Goal: Task Accomplishment & Management: Complete application form

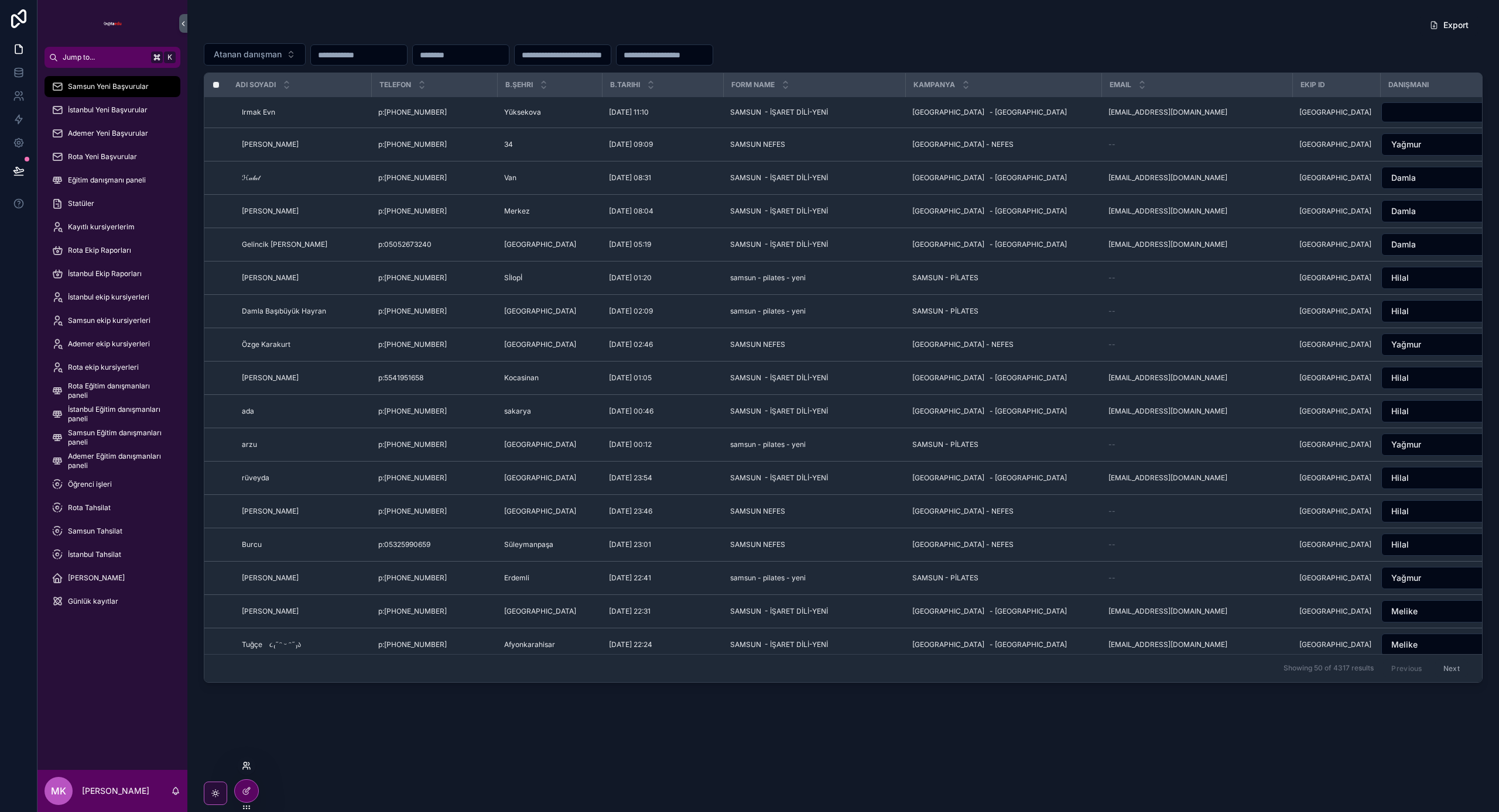
click at [245, 770] on icon at bounding box center [246, 766] width 10 height 10
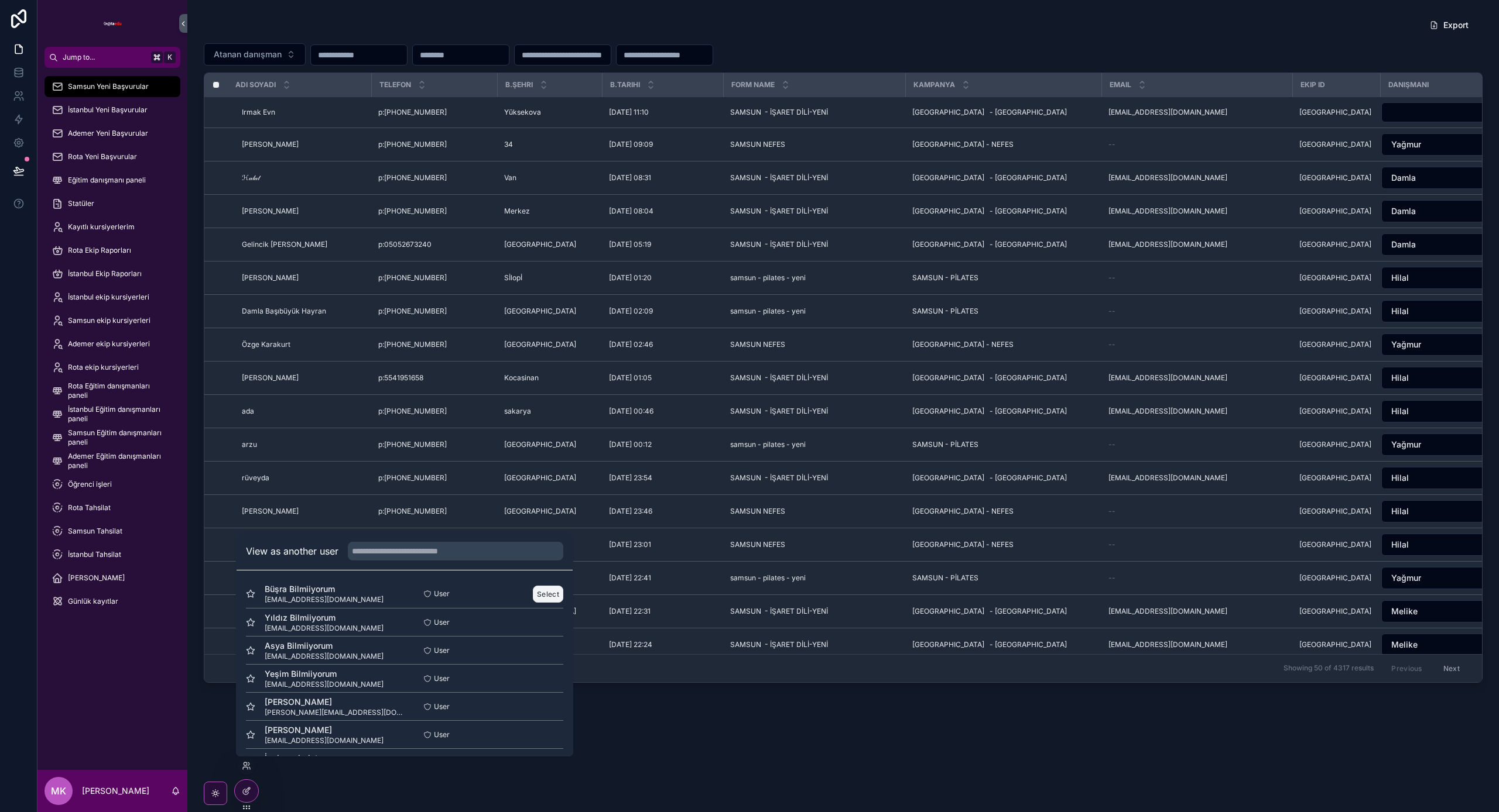
click at [545, 591] on button "Select" at bounding box center [548, 594] width 30 height 17
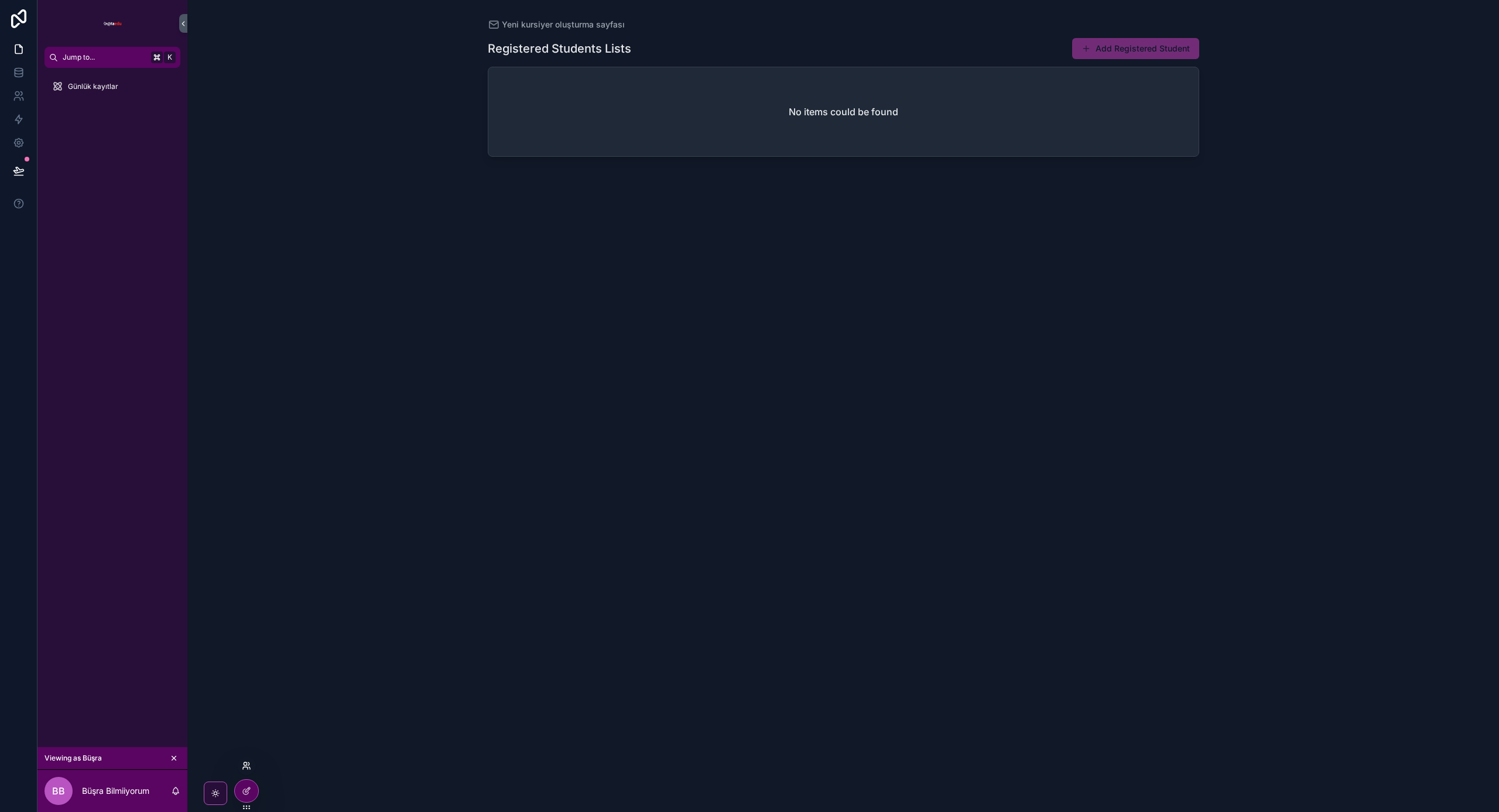
click at [247, 766] on icon at bounding box center [246, 766] width 10 height 10
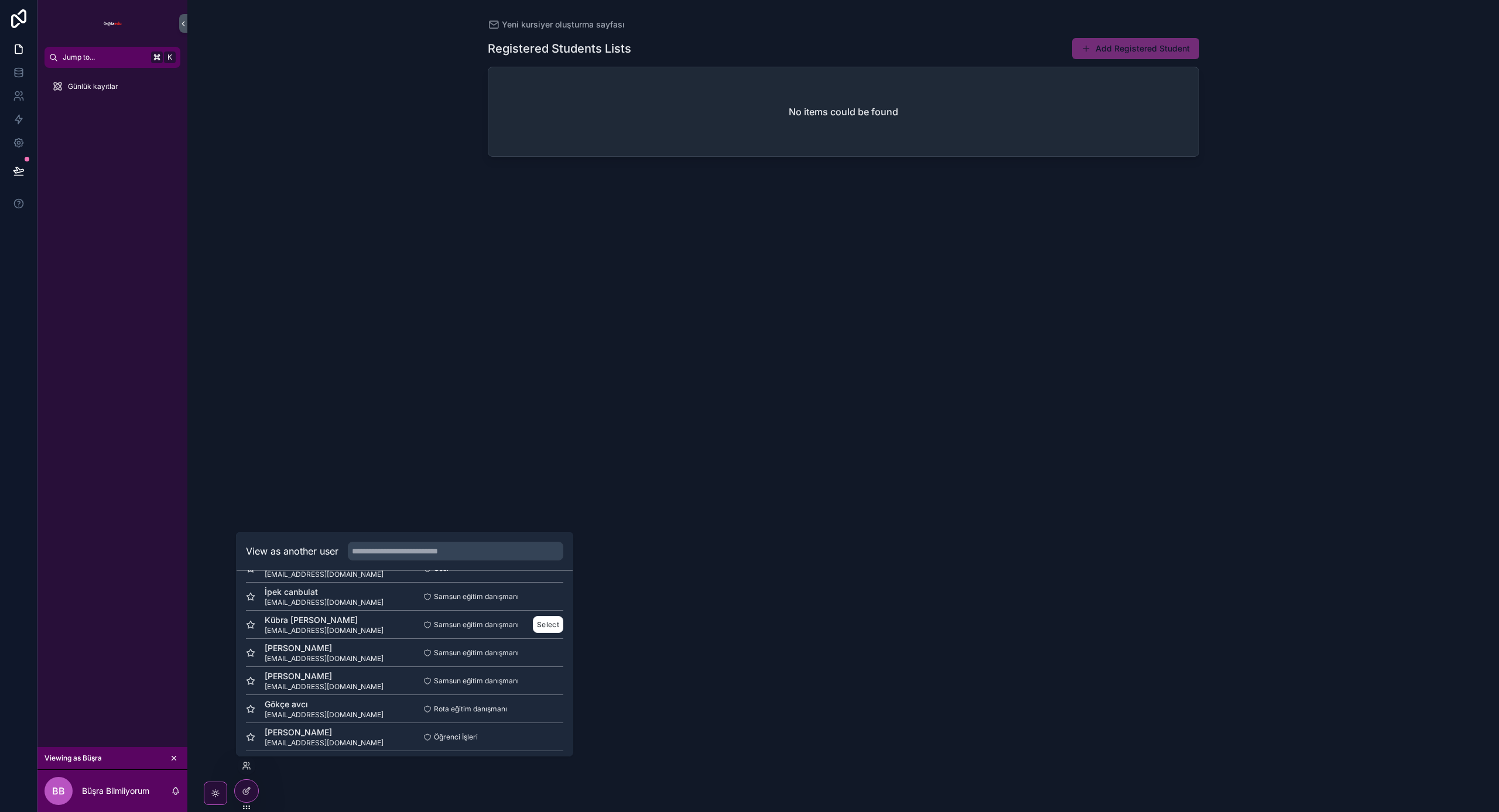
scroll to position [170, 0]
click at [557, 588] on button "Select" at bounding box center [548, 594] width 30 height 17
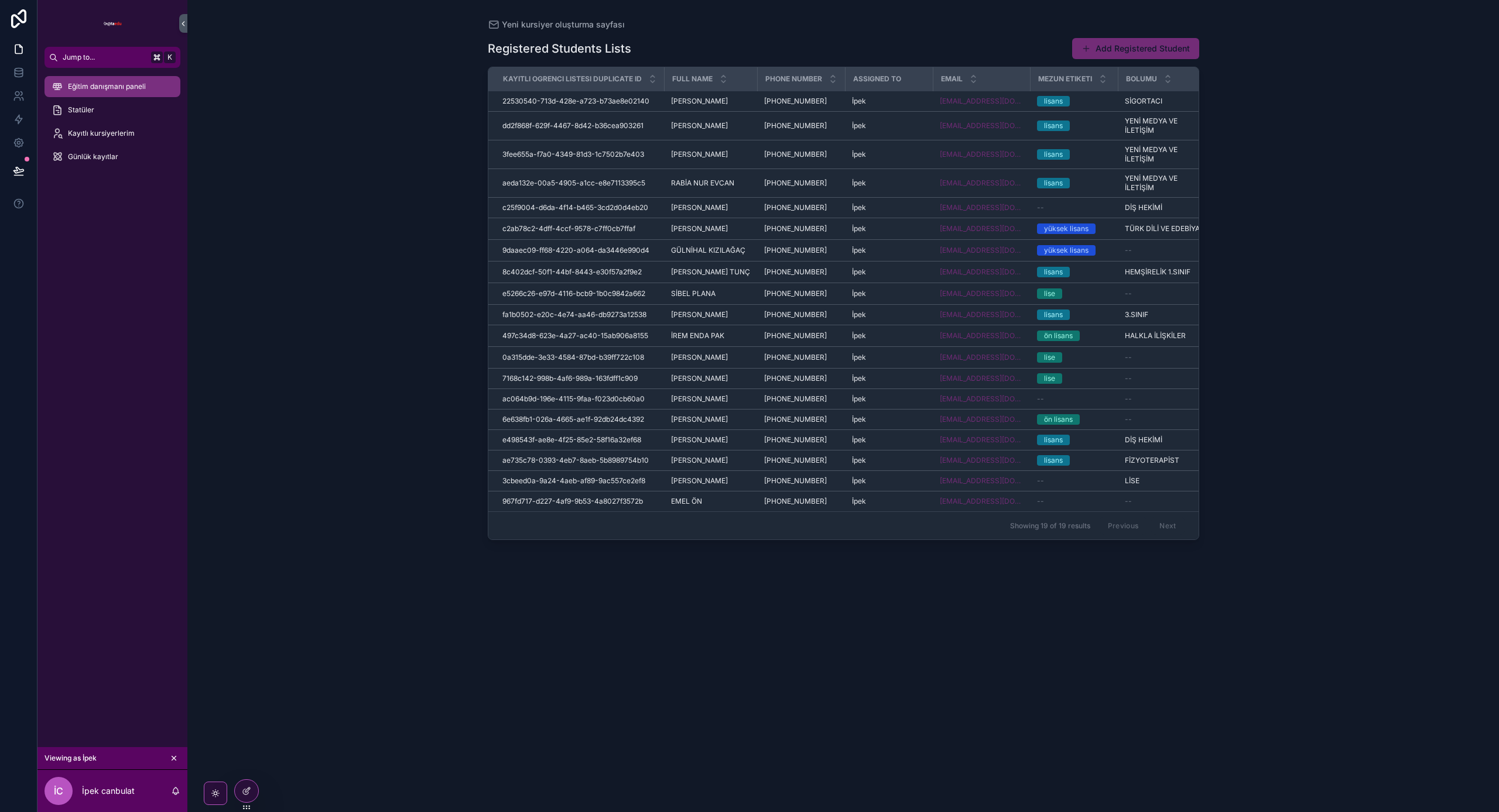
click at [111, 89] on span "Eğitim danışmanı paneli" at bounding box center [107, 87] width 78 height 10
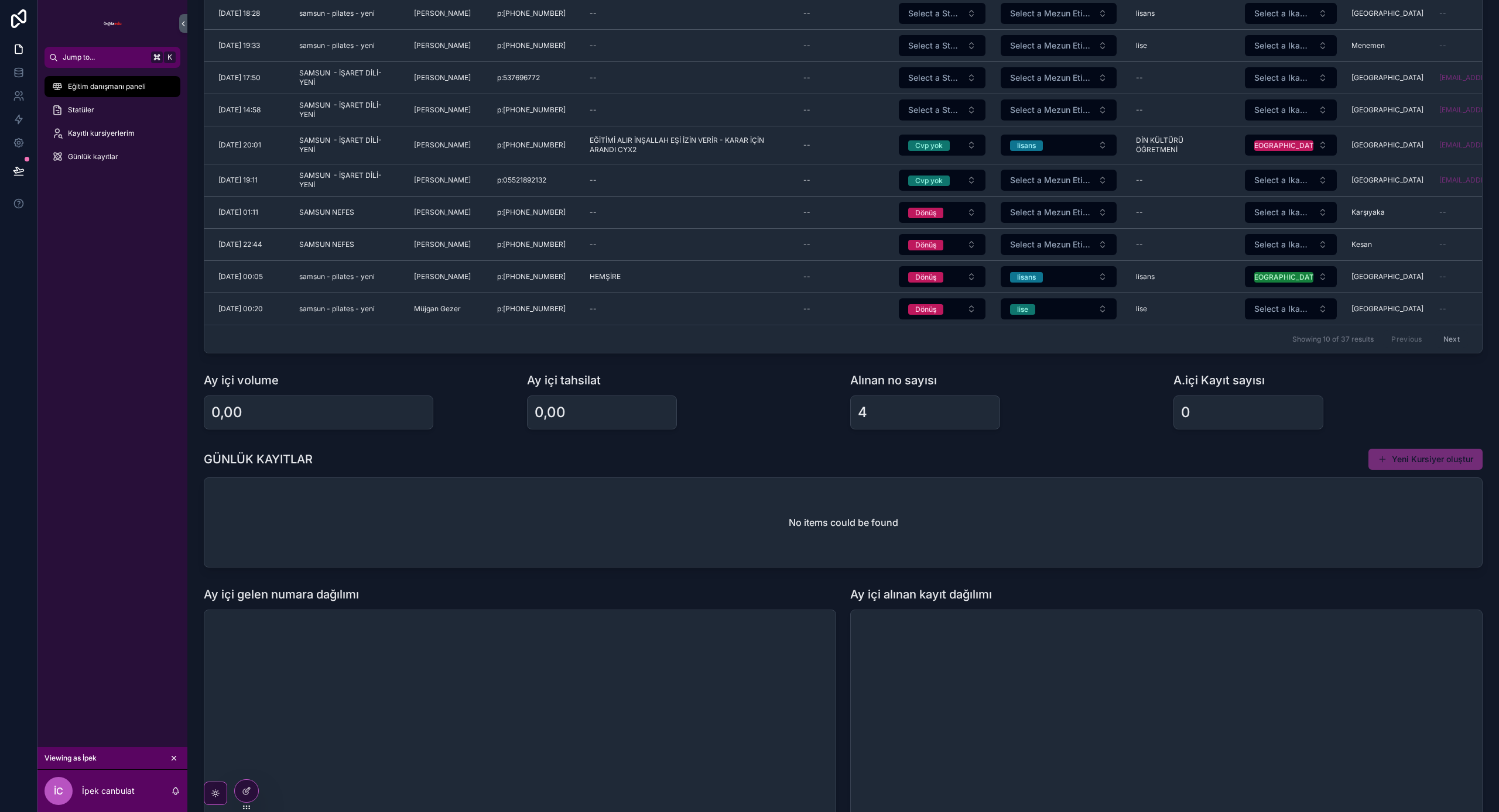
scroll to position [31, 0]
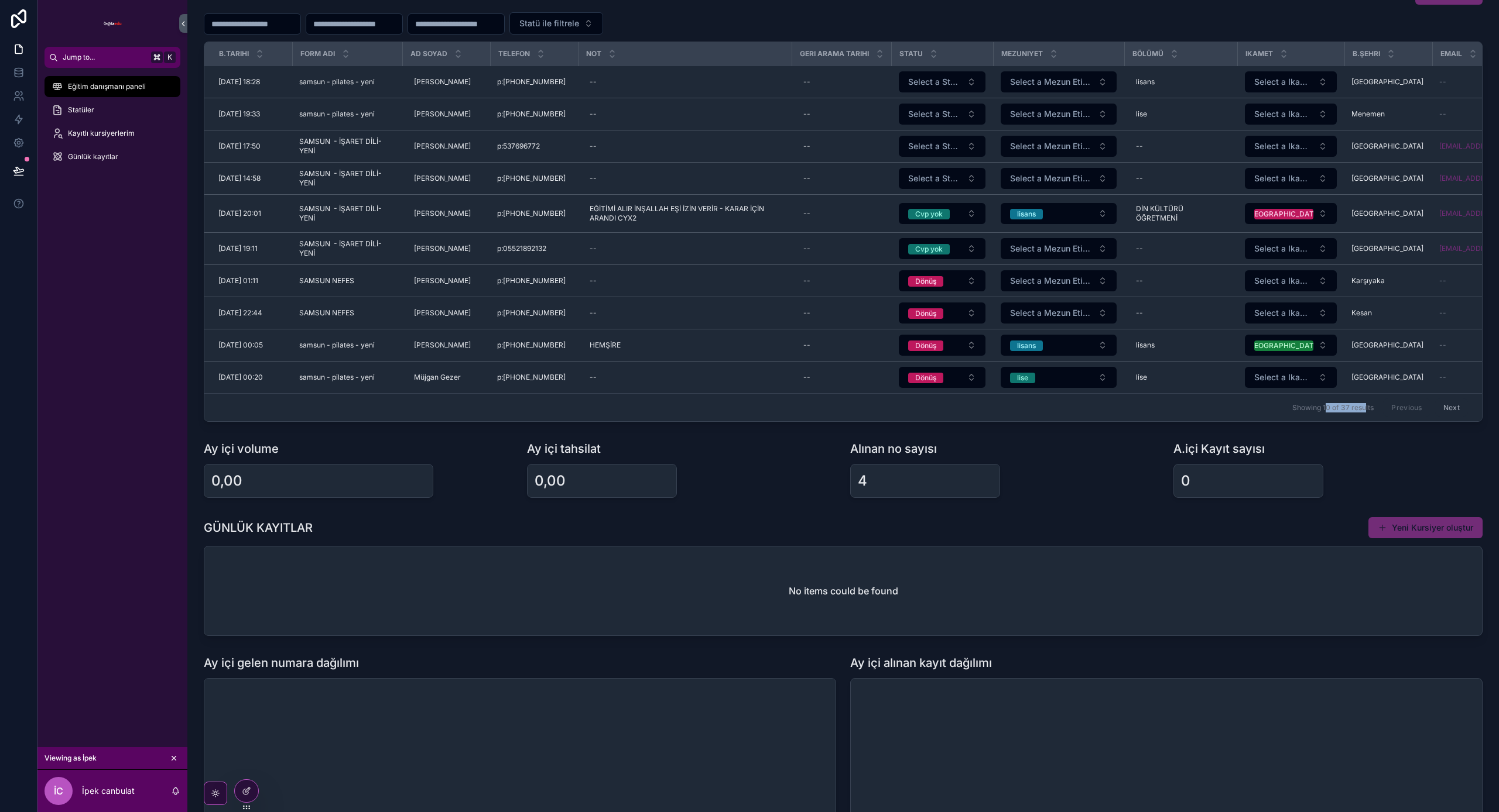
drag, startPoint x: 1325, startPoint y: 410, endPoint x: 1366, endPoint y: 412, distance: 41.0
click at [1365, 411] on span "Showing 10 of 37 results" at bounding box center [1333, 407] width 81 height 10
click at [1365, 418] on div "Showing 10 of 37 results Previous Next" at bounding box center [844, 407] width 1278 height 28
drag, startPoint x: 1343, startPoint y: 410, endPoint x: 1314, endPoint y: 412, distance: 29.1
click at [1314, 412] on span "Showing 10 of 37 results" at bounding box center [1333, 407] width 81 height 10
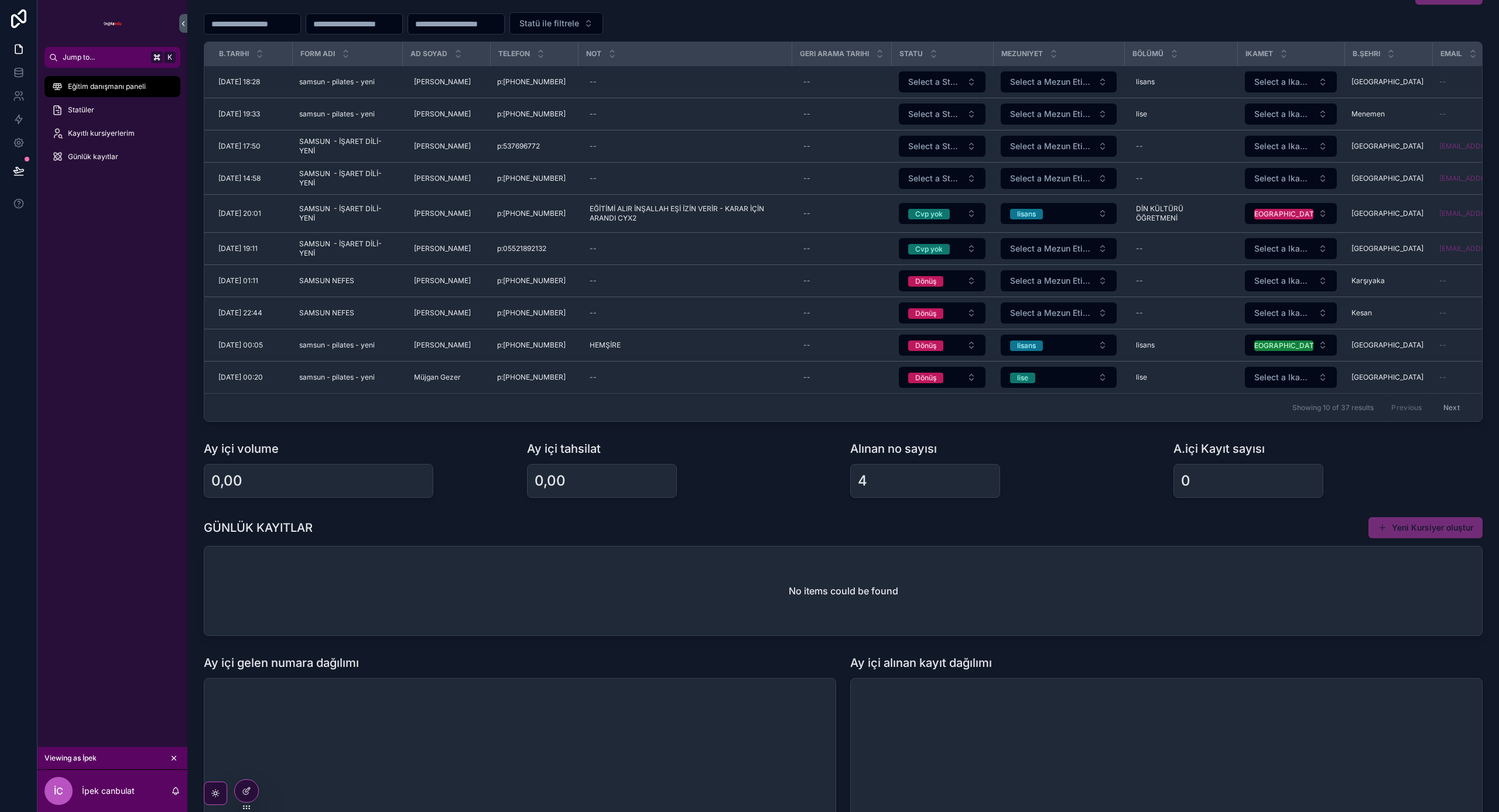
drag, startPoint x: 1322, startPoint y: 421, endPoint x: 1331, endPoint y: 419, distance: 9.2
click at [1324, 421] on div "B.Tarihi Form Adı Ad Soyad Telefon Not Geri Arama Tarihi Statu Mezuniyet Bölümü…" at bounding box center [843, 231] width 1279 height 380
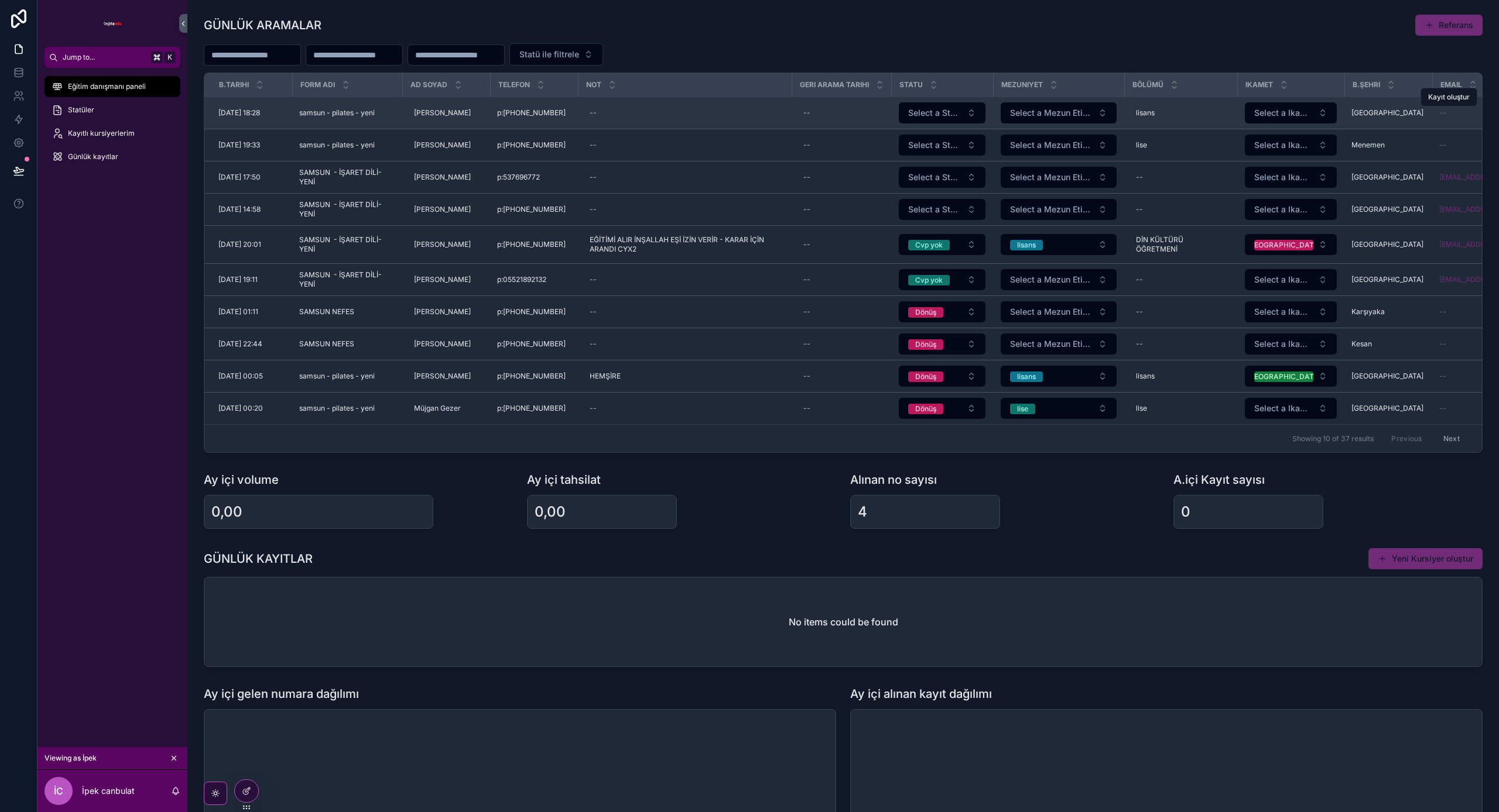
scroll to position [0, 0]
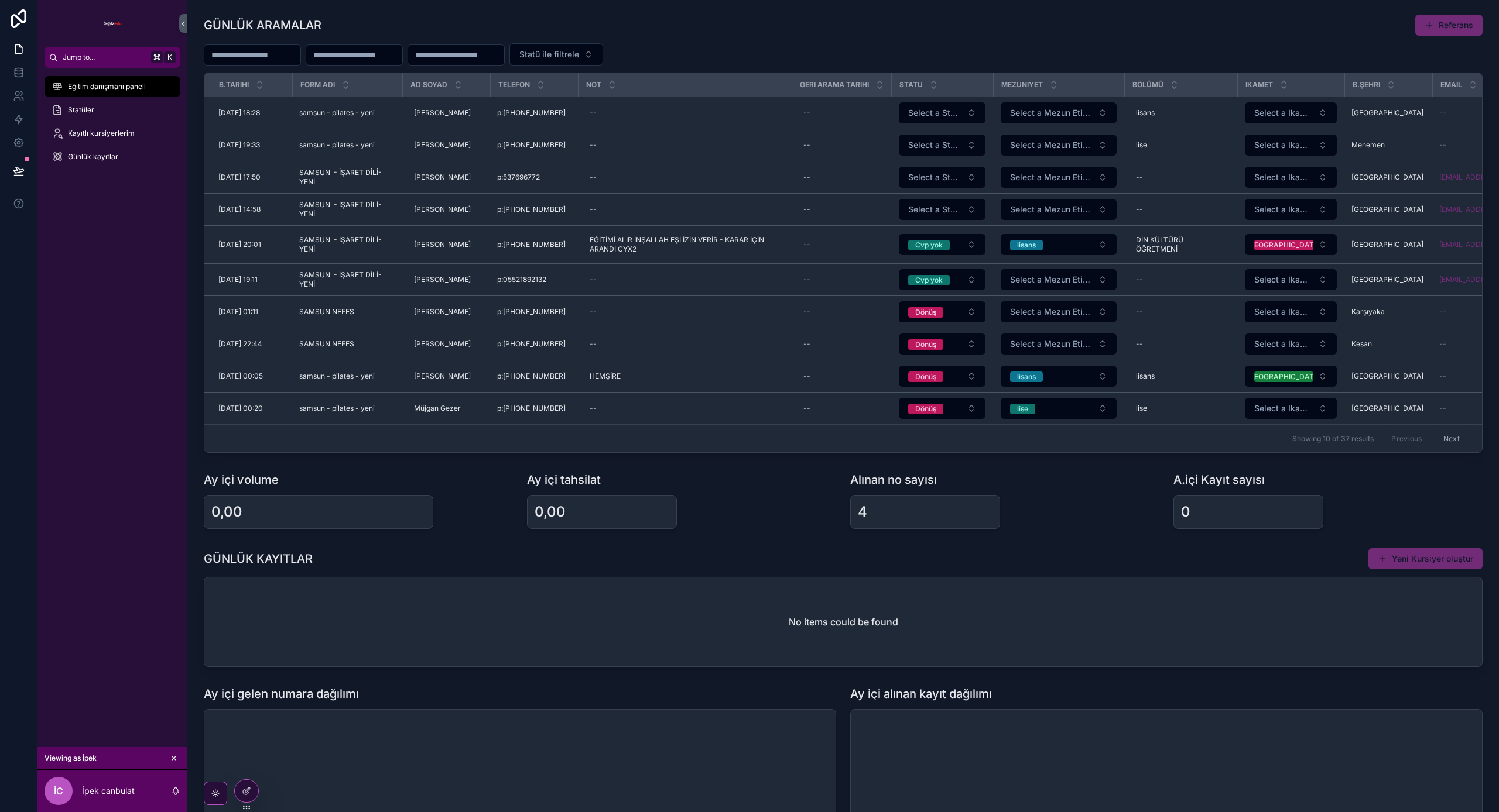
click at [780, 85] on div "Not" at bounding box center [685, 85] width 212 height 23
click at [788, 84] on tr "B.Tarihi Form Adı Ad Soyad Telefon Not Geri Arama Tarihi Statu Mezuniyet Bölümü…" at bounding box center [923, 85] width 1438 height 24
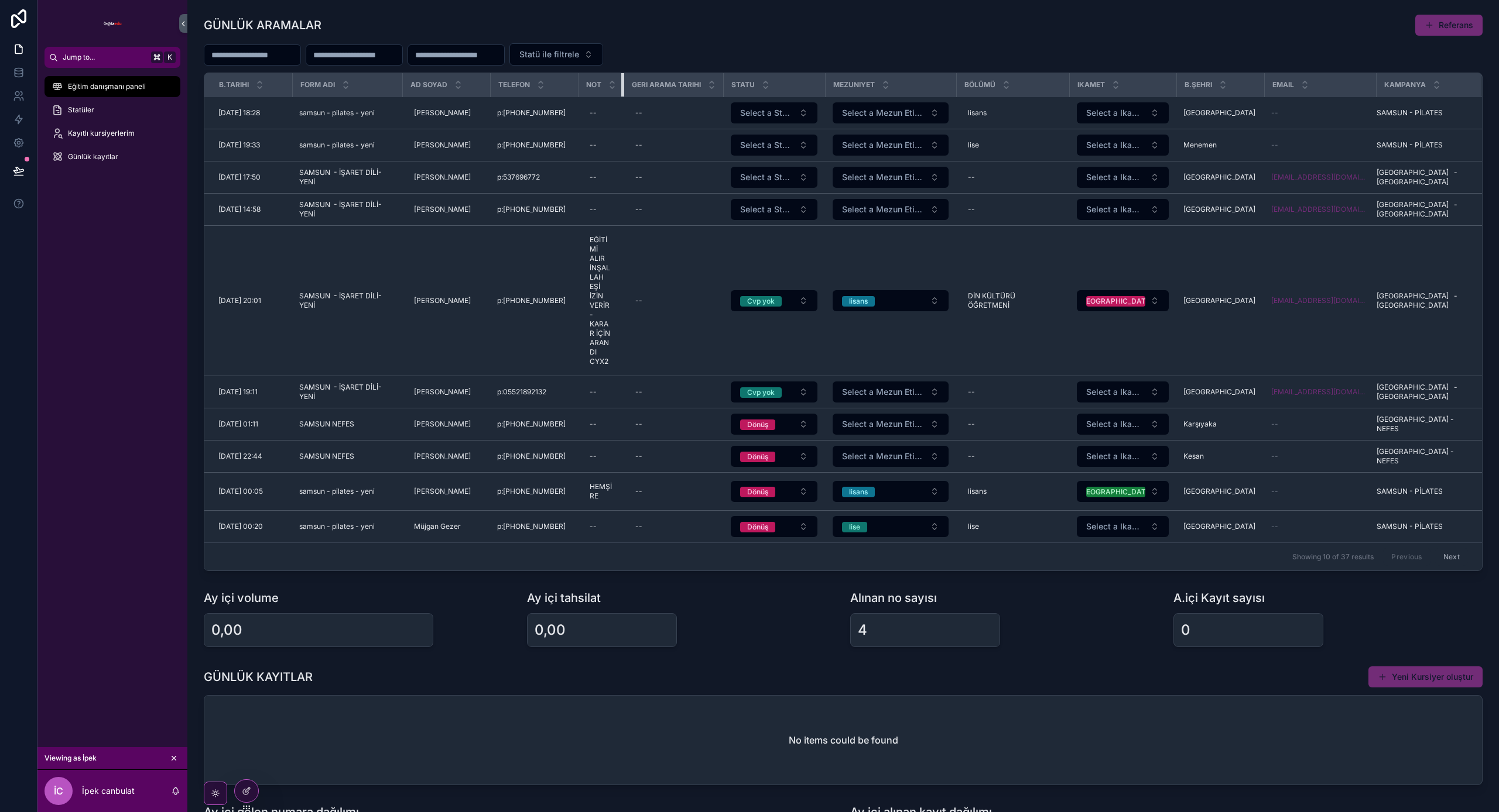
drag, startPoint x: 793, startPoint y: 84, endPoint x: 543, endPoint y: 91, distance: 250.1
click at [543, 91] on tr "B.Tarihi Form Adı Ad Soyad Telefon Not Geri Arama Tarihi Statu Mezuniyet Bölümü…" at bounding box center [844, 85] width 1278 height 24
click at [591, 159] on td "--" at bounding box center [601, 145] width 46 height 32
click at [78, 115] on div "Statüler" at bounding box center [112, 110] width 121 height 19
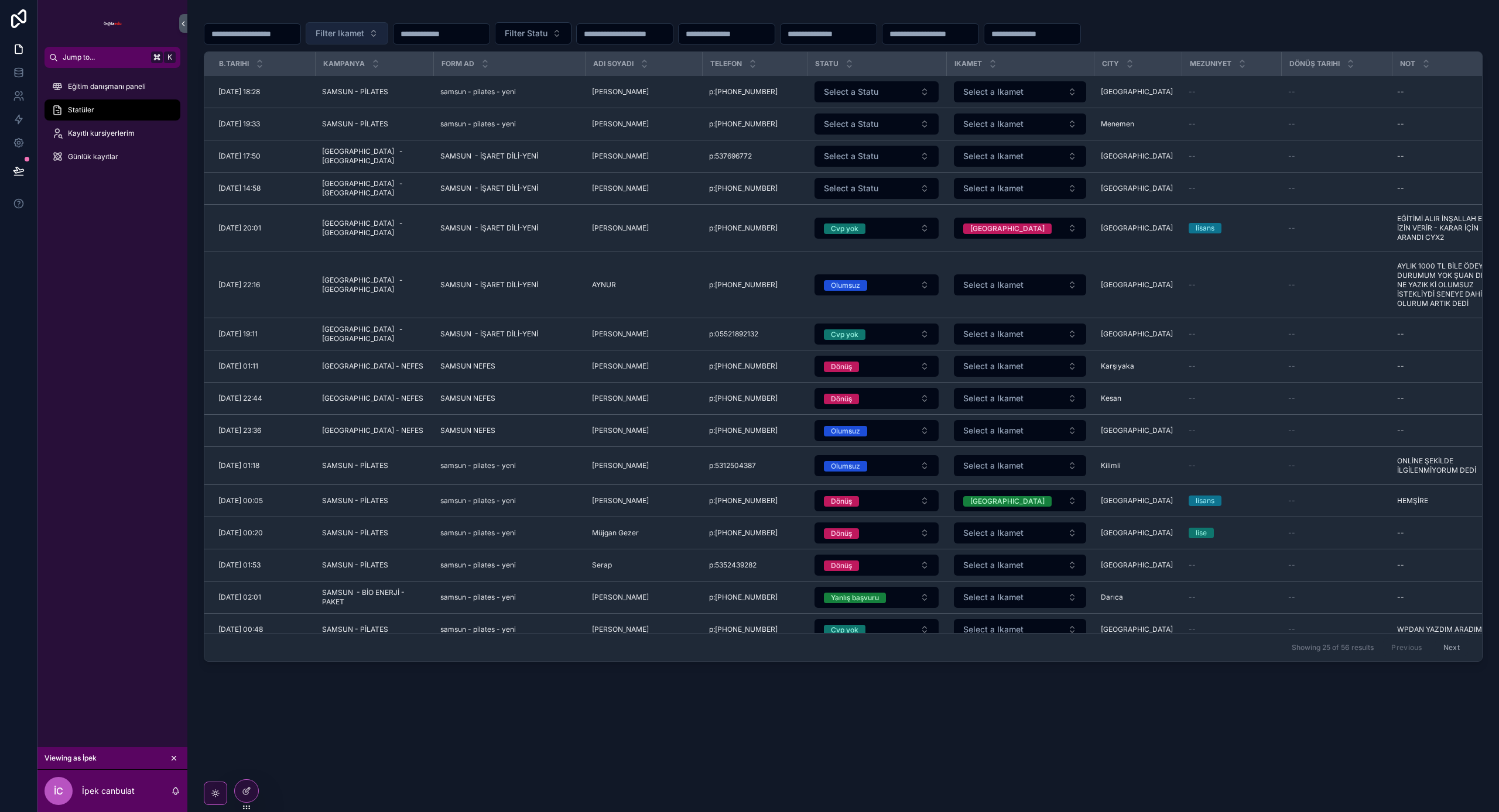
drag, startPoint x: 648, startPoint y: 7, endPoint x: 392, endPoint y: 23, distance: 256.5
click at [388, 23] on button "Filter Ikamet" at bounding box center [347, 34] width 82 height 23
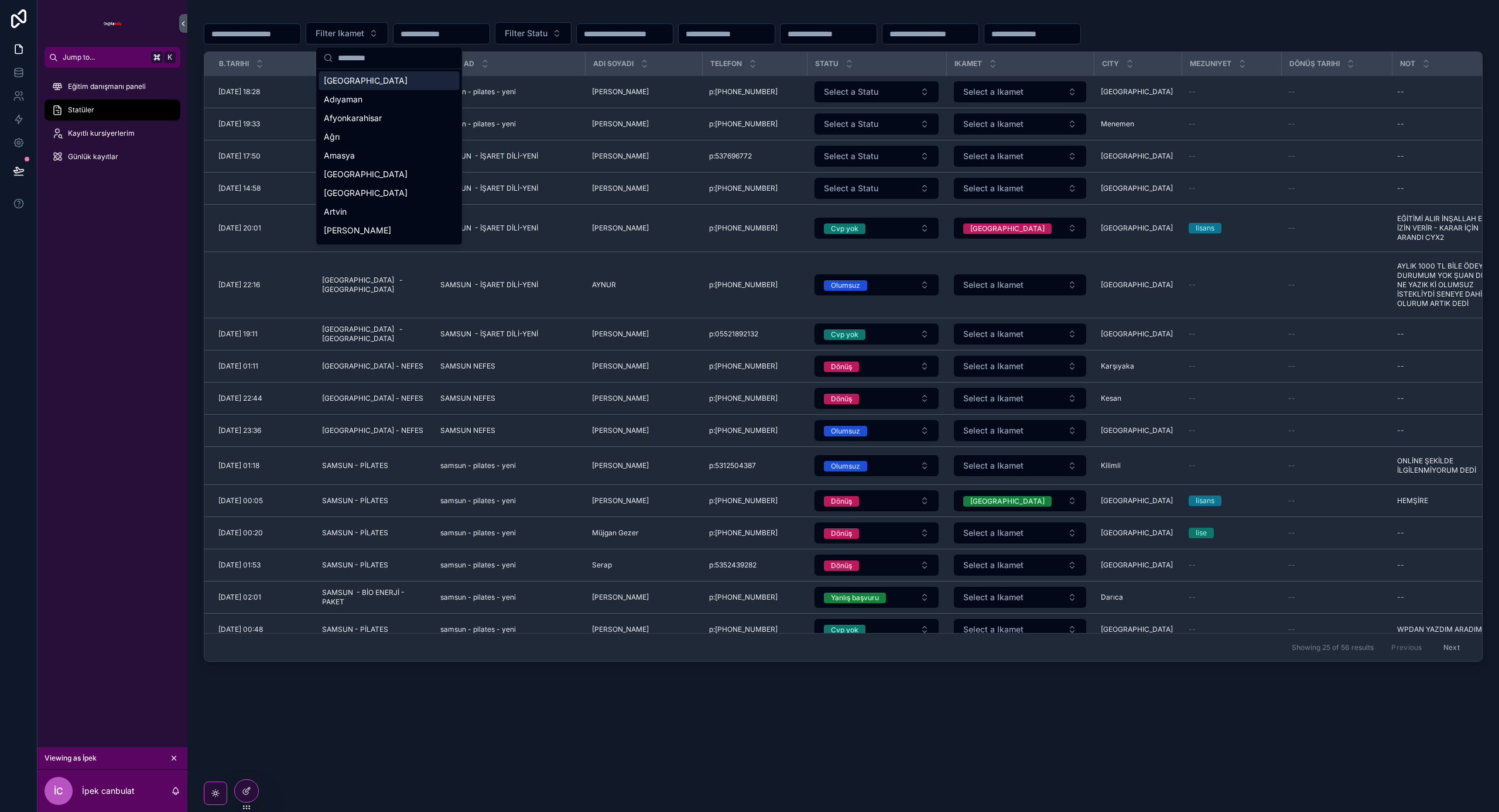
click at [484, 24] on div "scrollable content" at bounding box center [441, 34] width 97 height 21
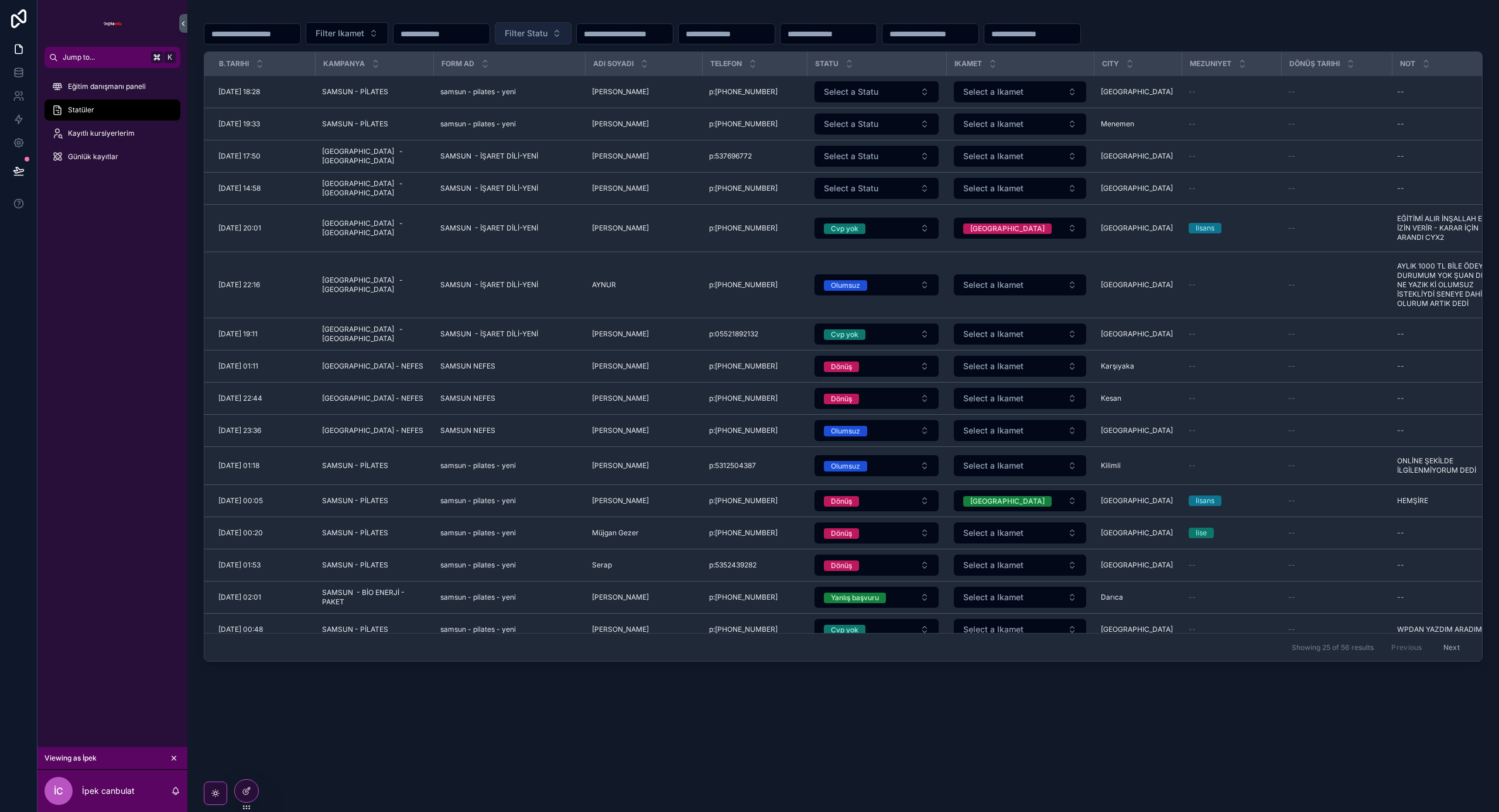
click at [571, 30] on button "Filter Statu" at bounding box center [533, 34] width 76 height 23
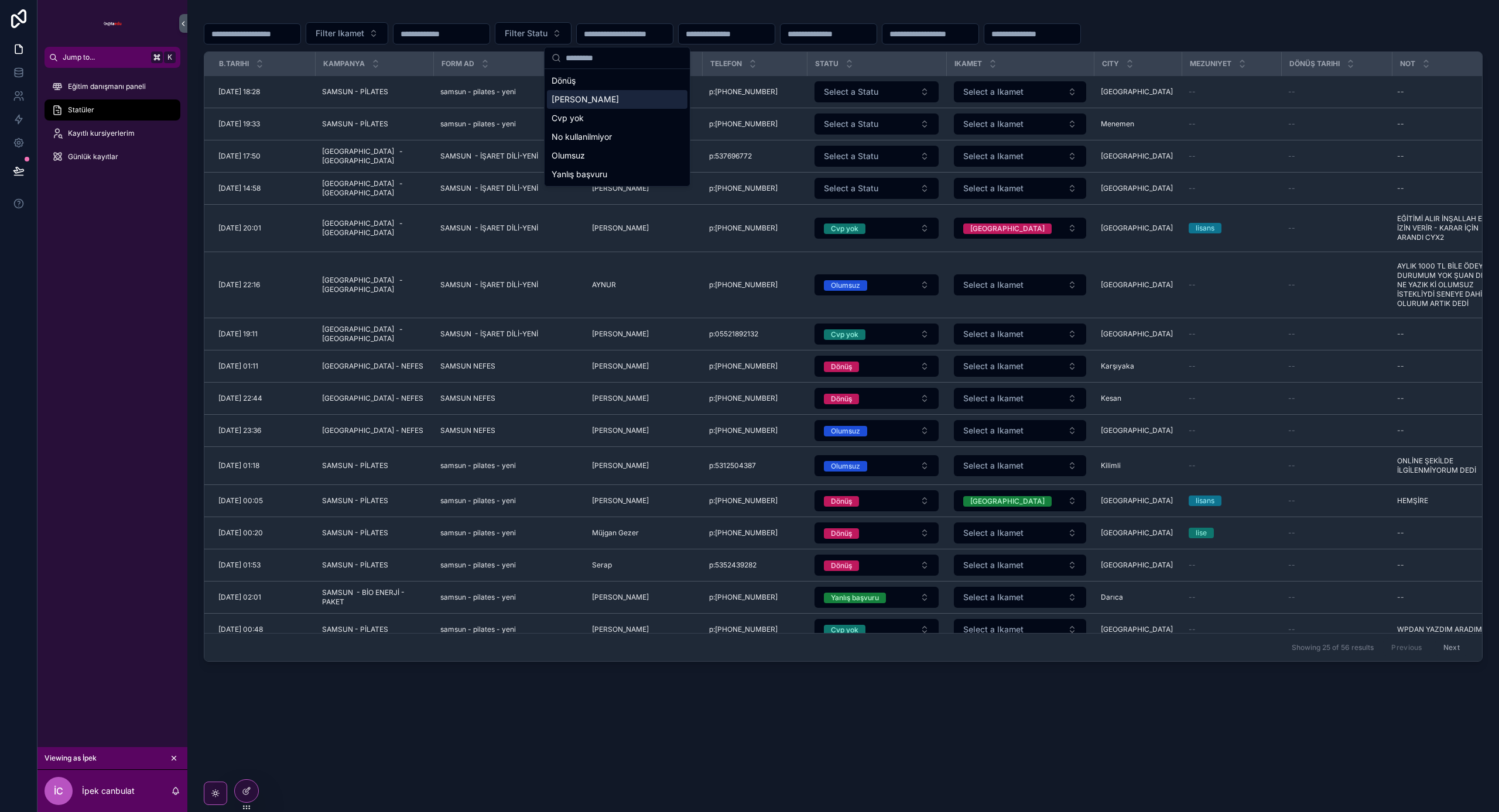
click at [599, 98] on div "Alan dişi" at bounding box center [617, 100] width 140 height 19
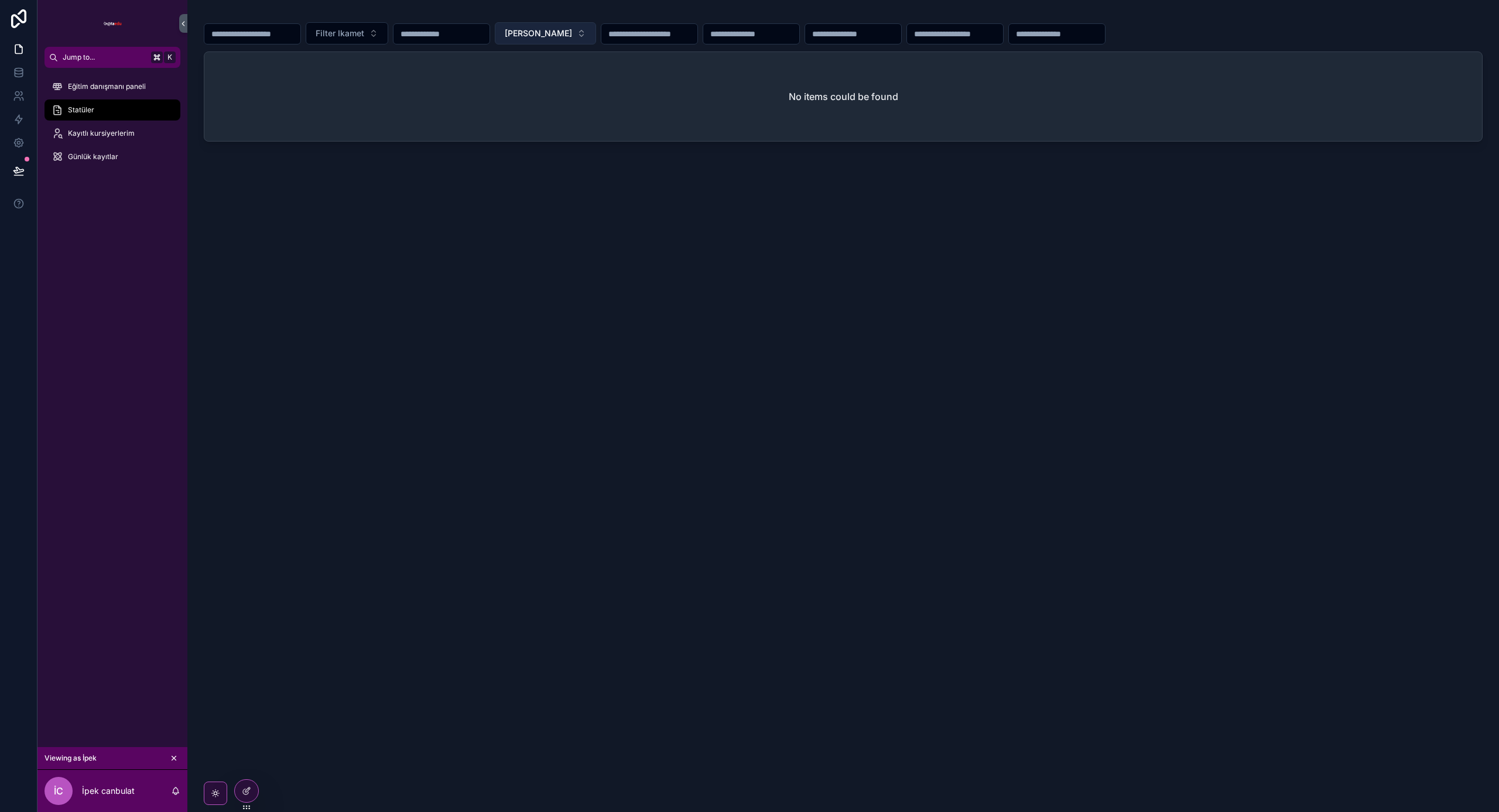
click at [596, 29] on button "Alan dişi" at bounding box center [545, 34] width 101 height 23
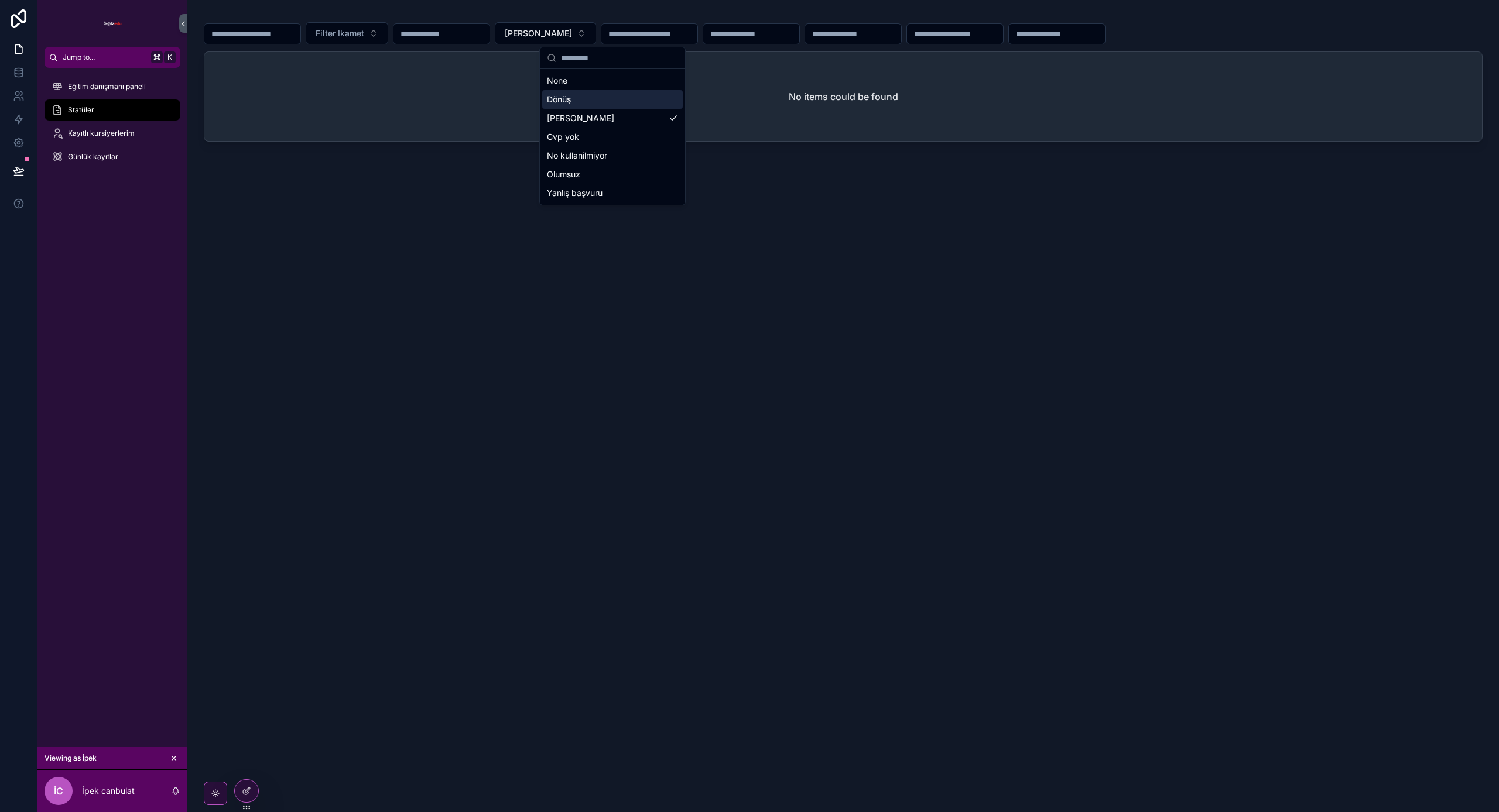
click at [629, 102] on div "Dönüş" at bounding box center [612, 100] width 140 height 19
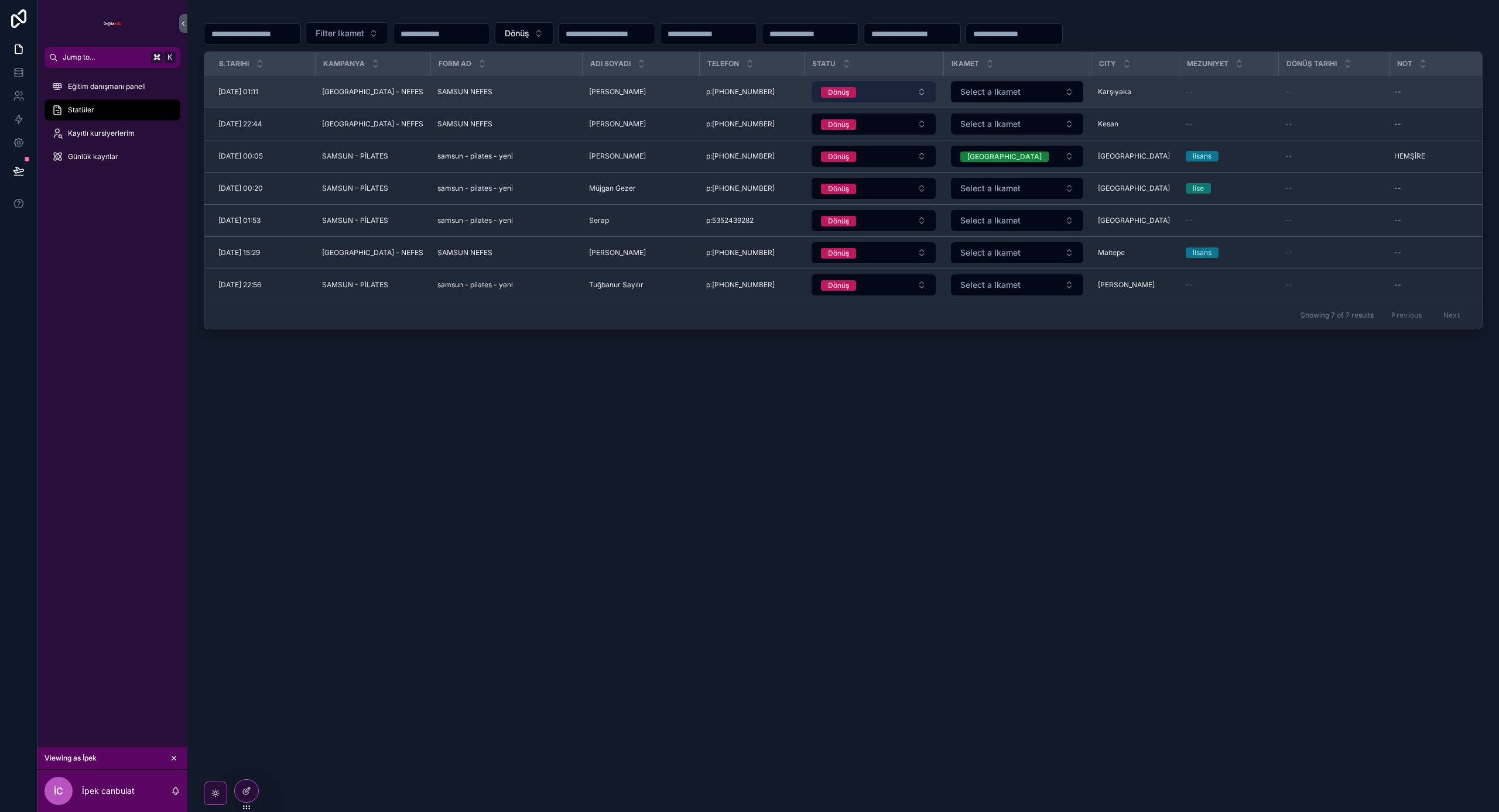
click at [917, 94] on button "Dönüş" at bounding box center [873, 92] width 124 height 21
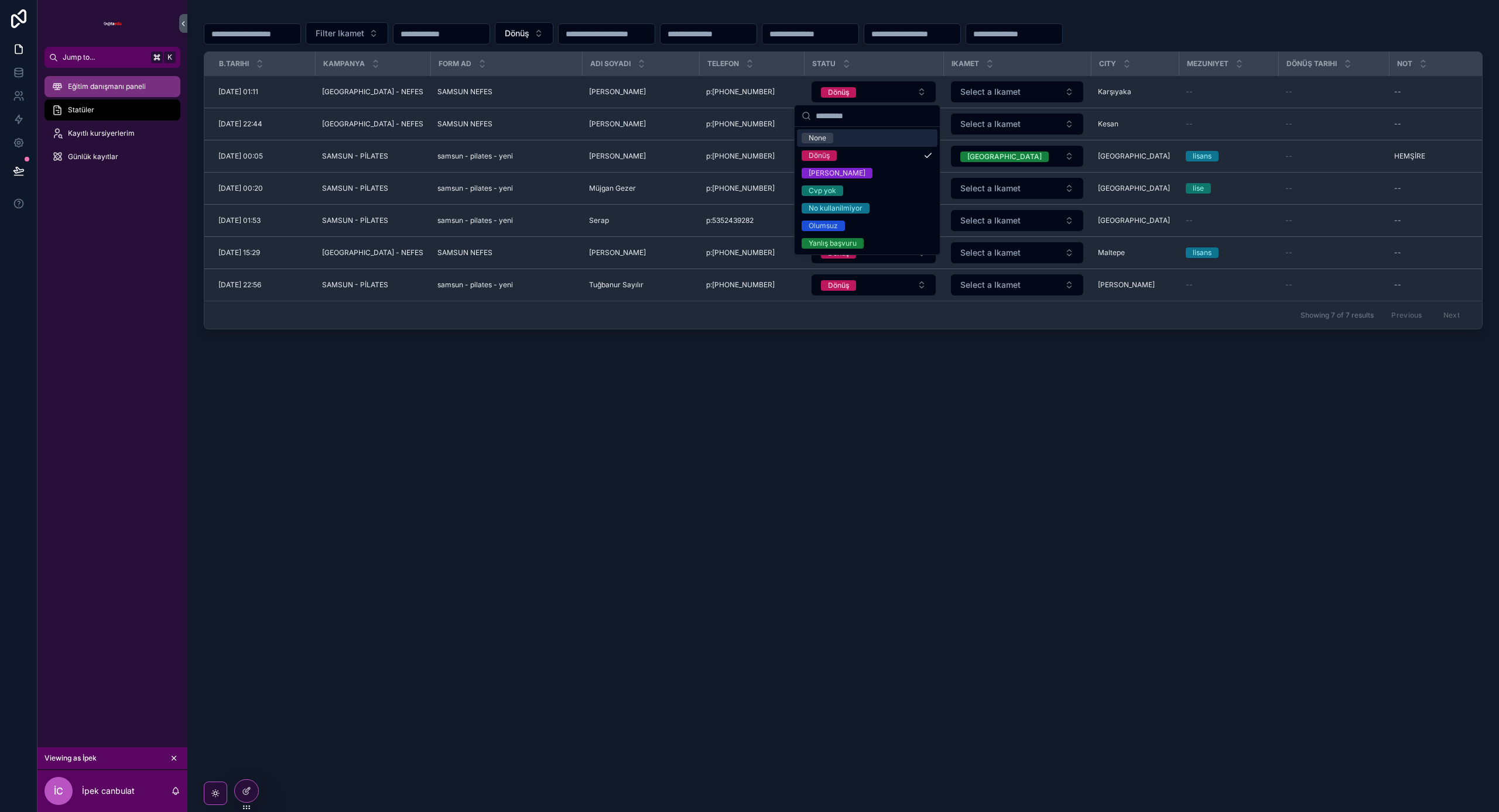
click at [85, 85] on span "Eğitim danışmanı paneli" at bounding box center [107, 87] width 78 height 10
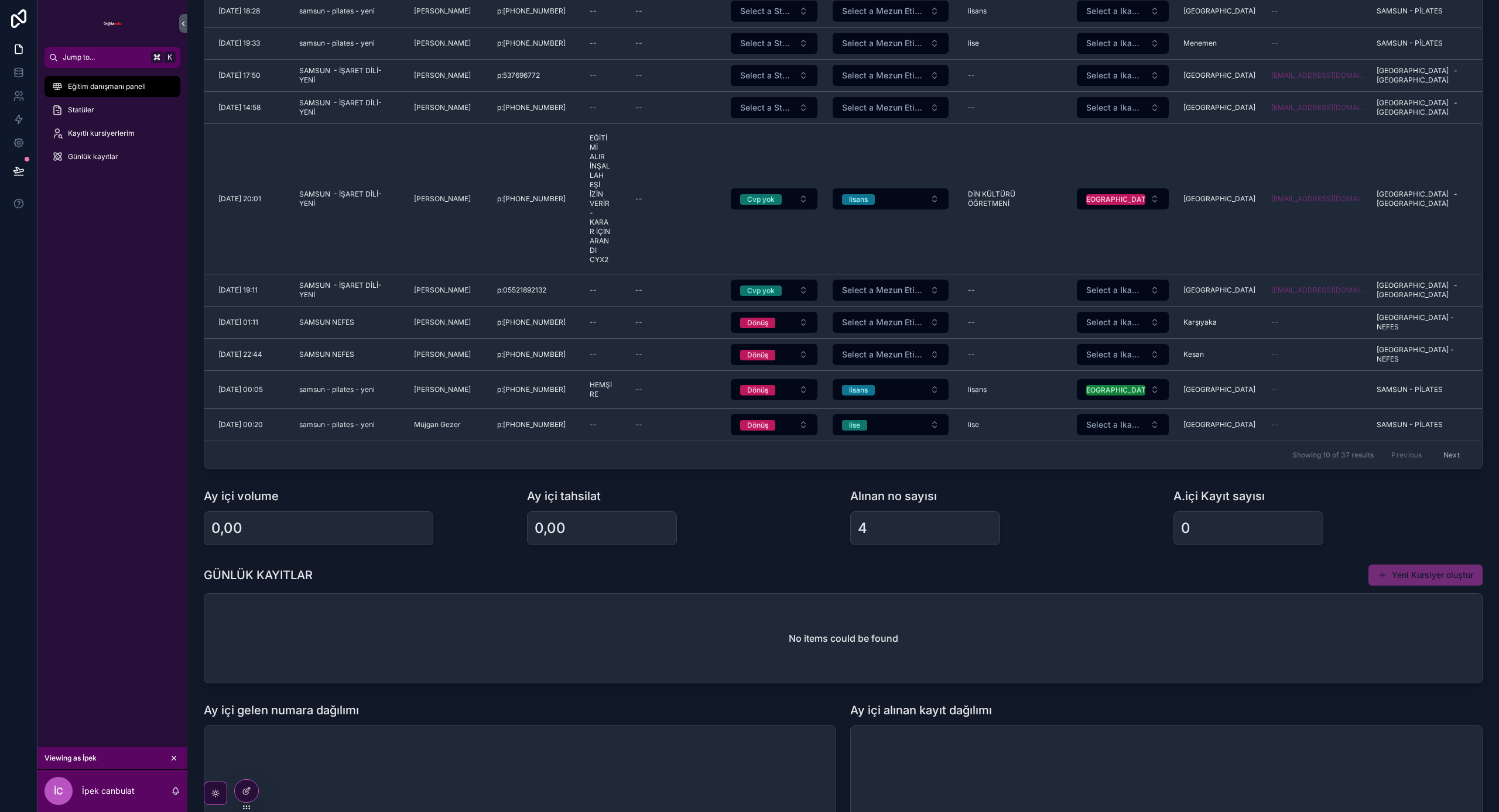
scroll to position [107, 0]
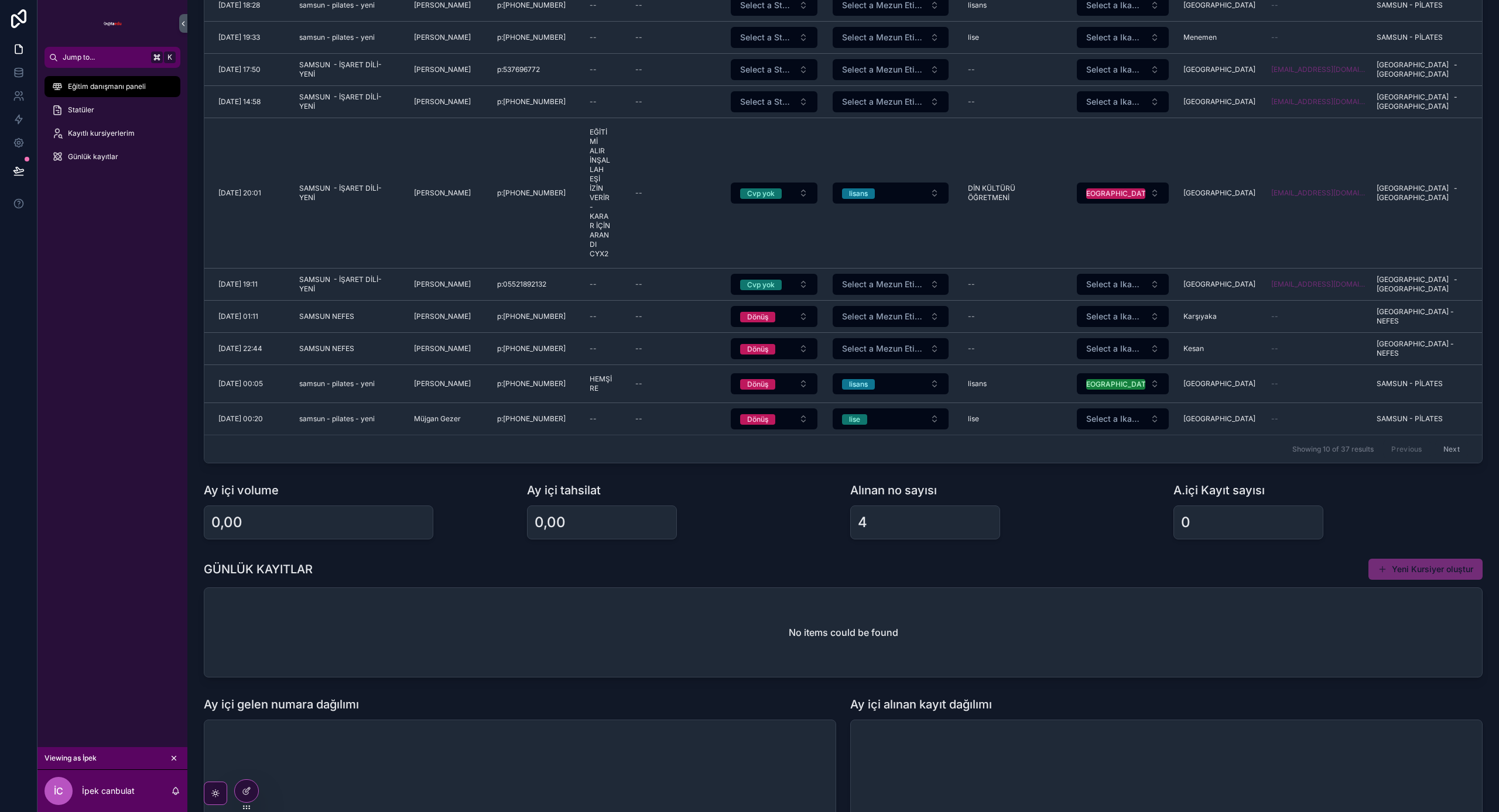
drag, startPoint x: 353, startPoint y: 529, endPoint x: 630, endPoint y: 523, distance: 277.1
click at [356, 529] on div "0,00" at bounding box center [318, 523] width 214 height 19
click at [639, 523] on div "0,00" at bounding box center [602, 523] width 134 height 19
click at [959, 515] on div "4" at bounding box center [924, 523] width 134 height 19
drag, startPoint x: 1202, startPoint y: 510, endPoint x: 1199, endPoint y: 516, distance: 6.7
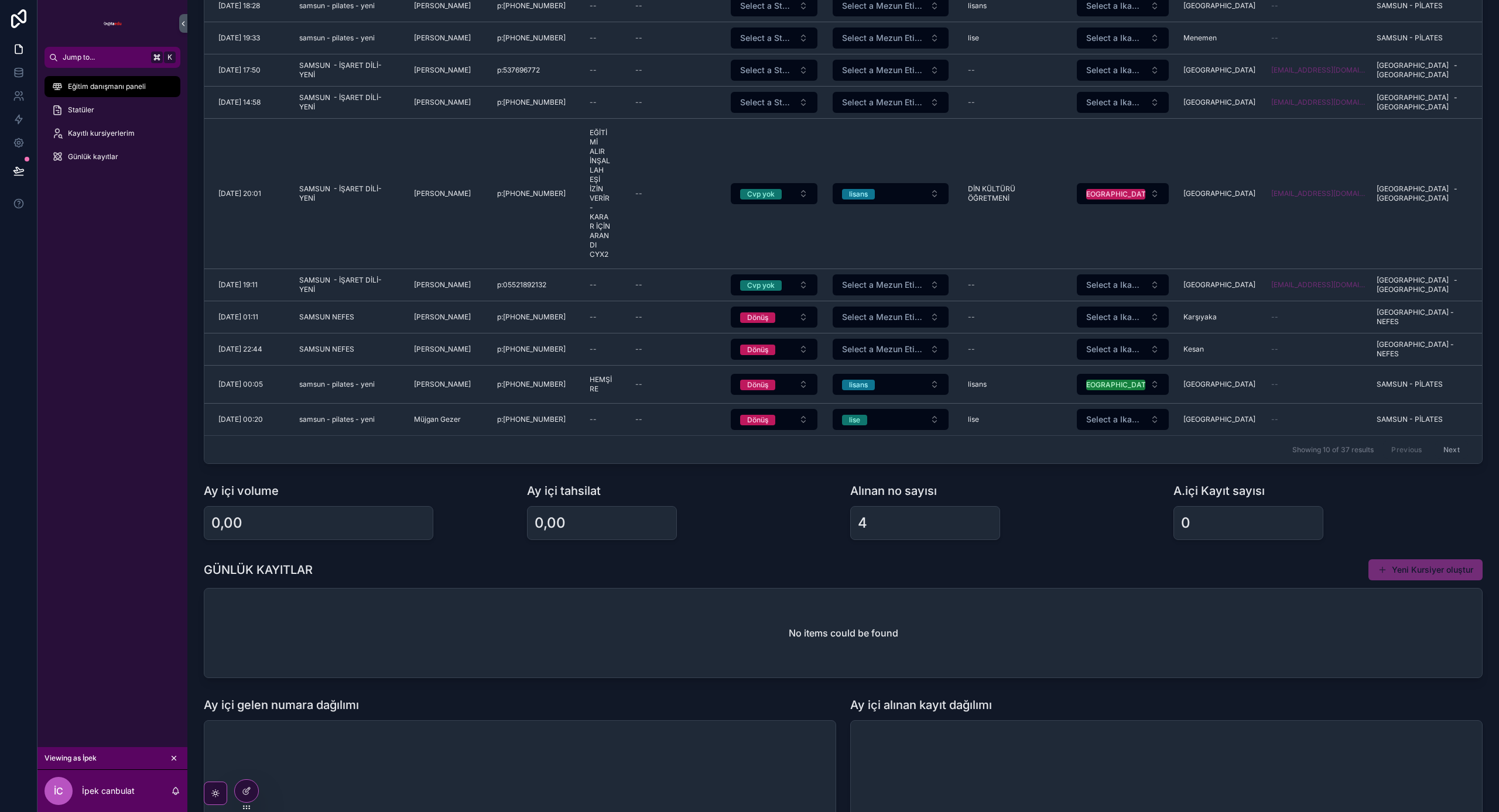
click at [1202, 510] on div "0" at bounding box center [1248, 523] width 150 height 34
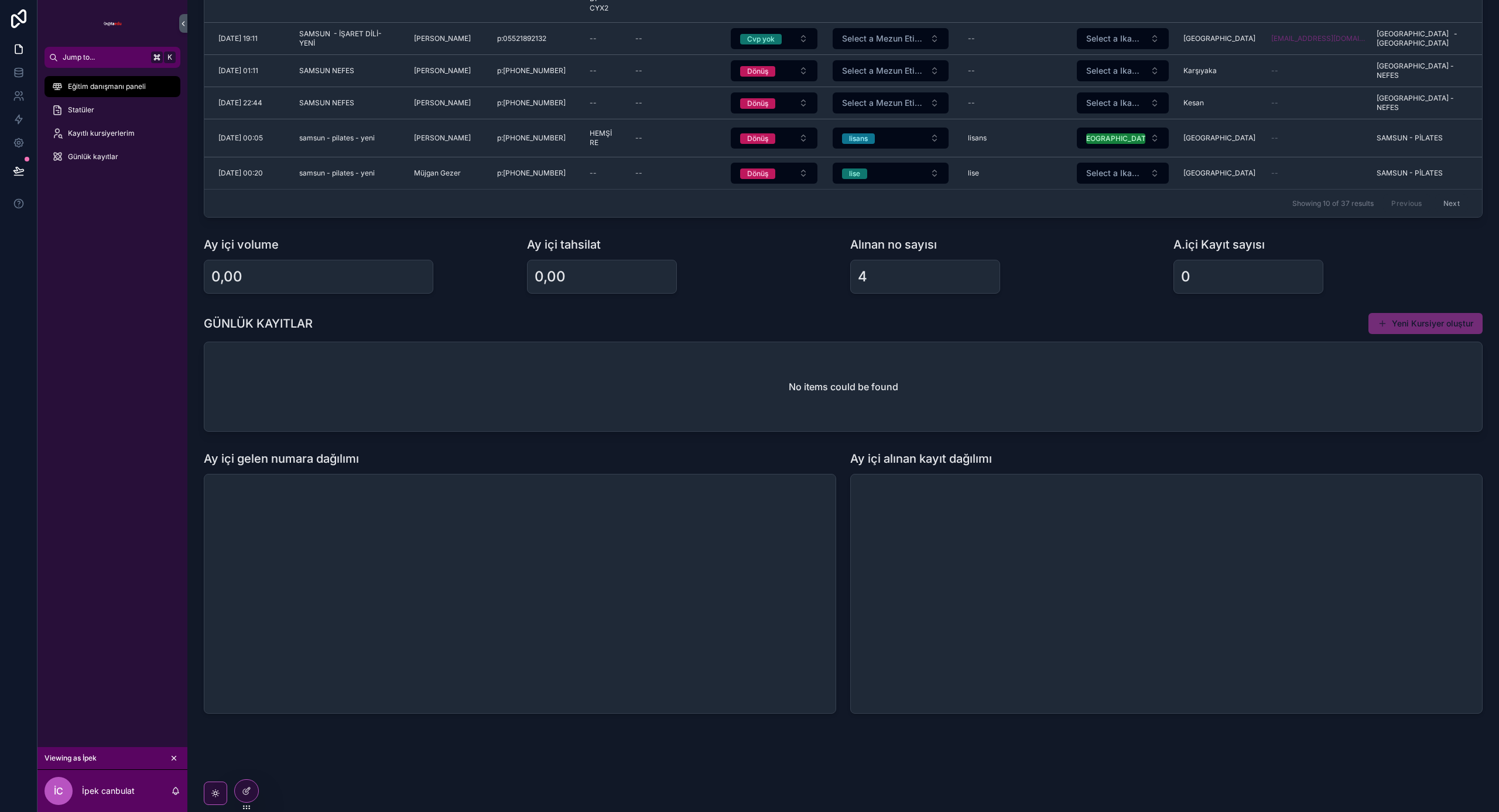
scroll to position [0, 0]
click at [799, 385] on h2 "No items could be found" at bounding box center [844, 387] width 109 height 14
click at [871, 392] on h2 "No items could be found" at bounding box center [844, 387] width 109 height 14
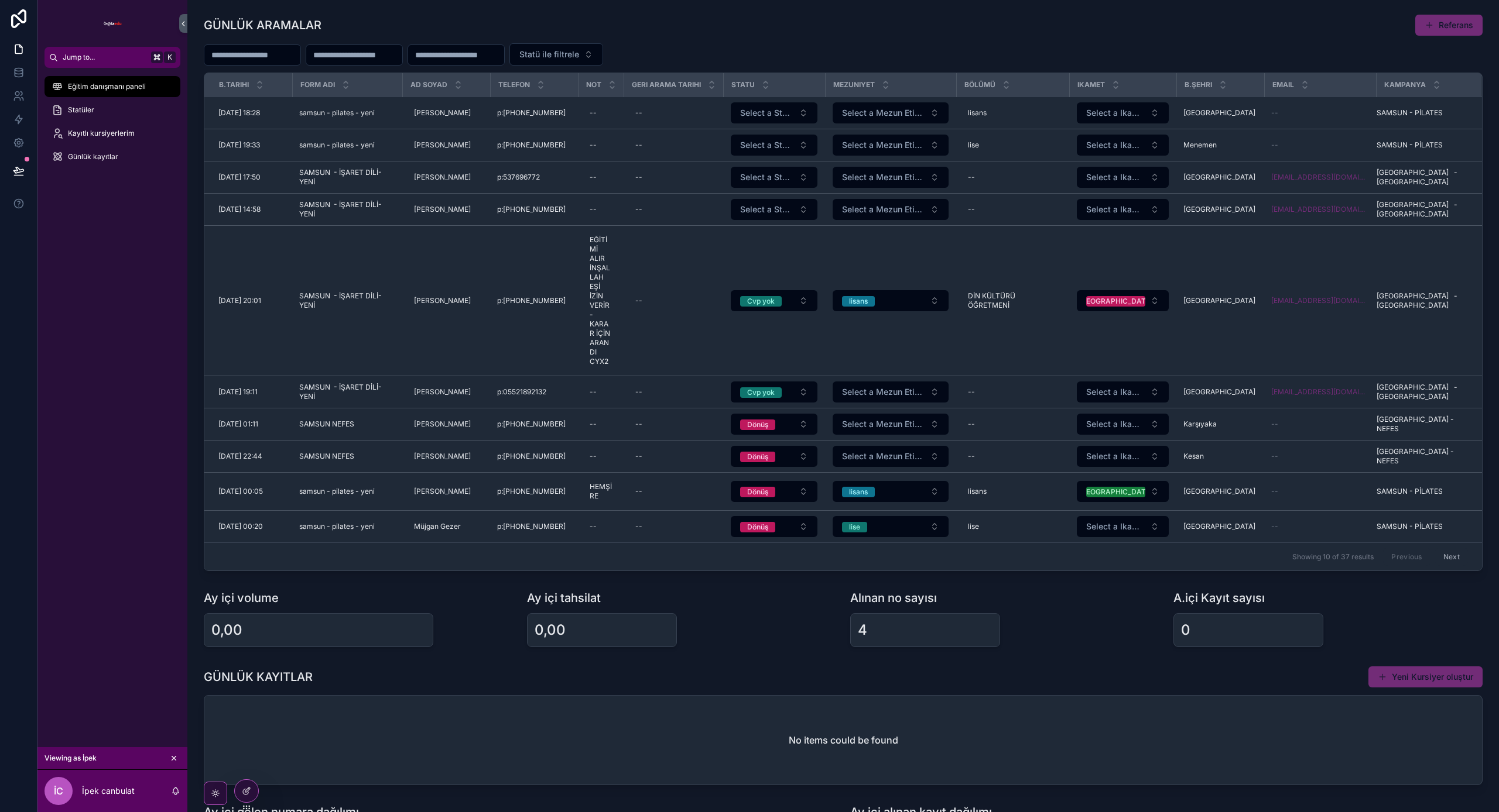
click at [171, 755] on icon "scrollable content" at bounding box center [173, 758] width 8 height 8
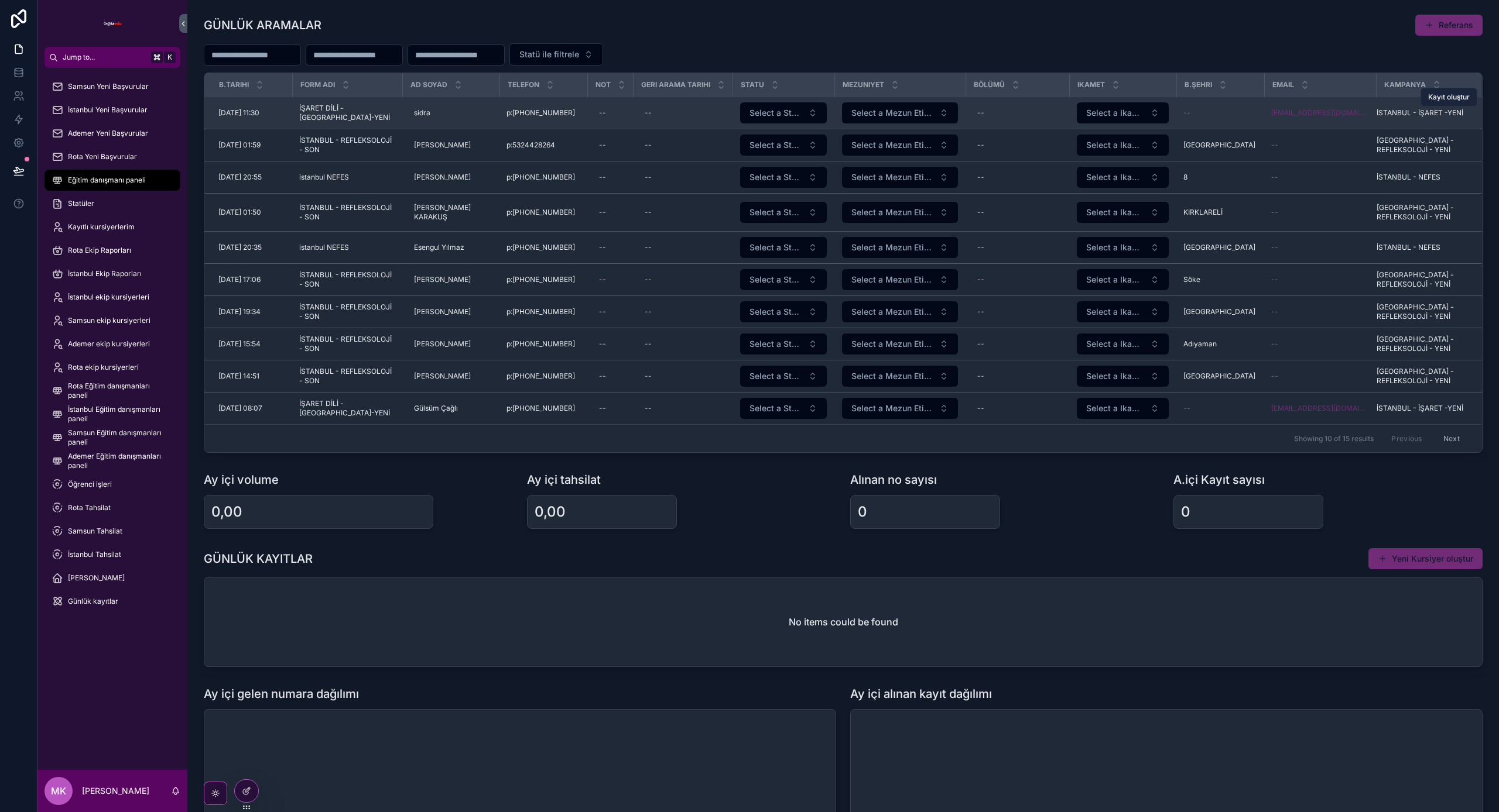
click at [1457, 98] on span "Kayıt oluştur" at bounding box center [1449, 97] width 42 height 10
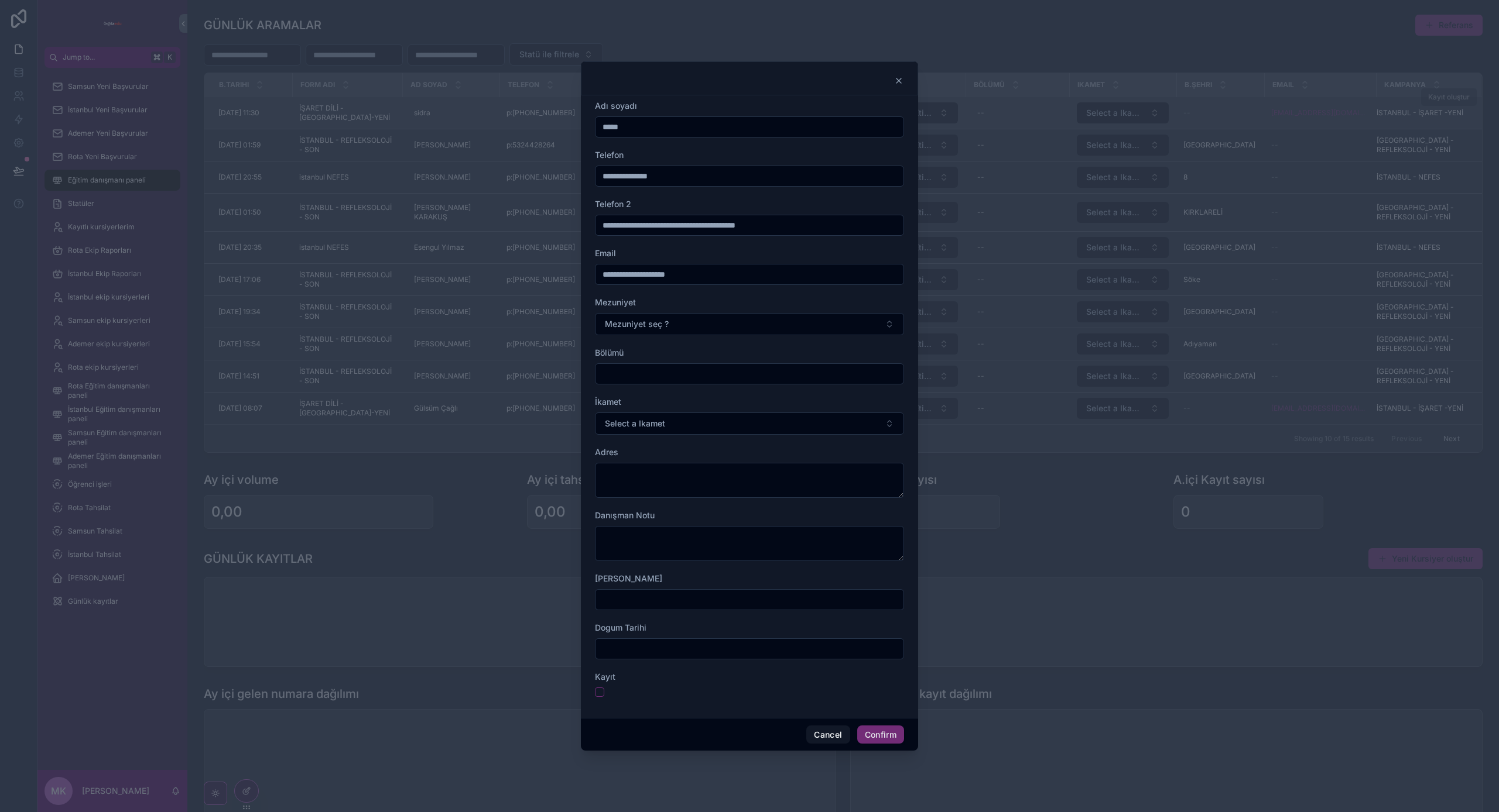
click at [662, 128] on input "*****" at bounding box center [749, 127] width 308 height 16
click at [675, 124] on input "*****" at bounding box center [749, 127] width 308 height 16
drag, startPoint x: 899, startPoint y: 81, endPoint x: 720, endPoint y: 73, distance: 179.2
click at [898, 81] on icon at bounding box center [898, 81] width 10 height 10
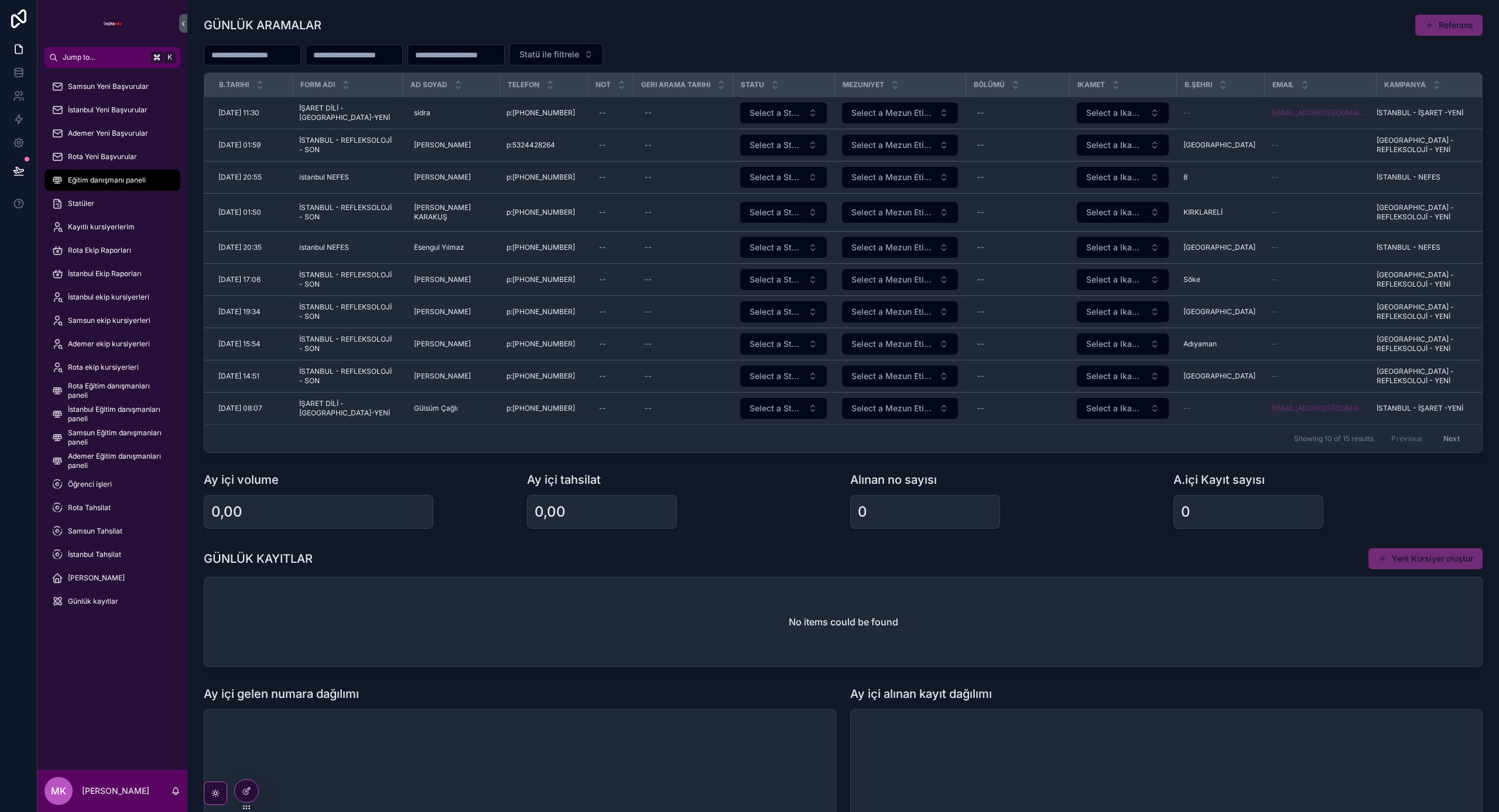
click at [505, 57] on input "scrollable content" at bounding box center [456, 55] width 96 height 16
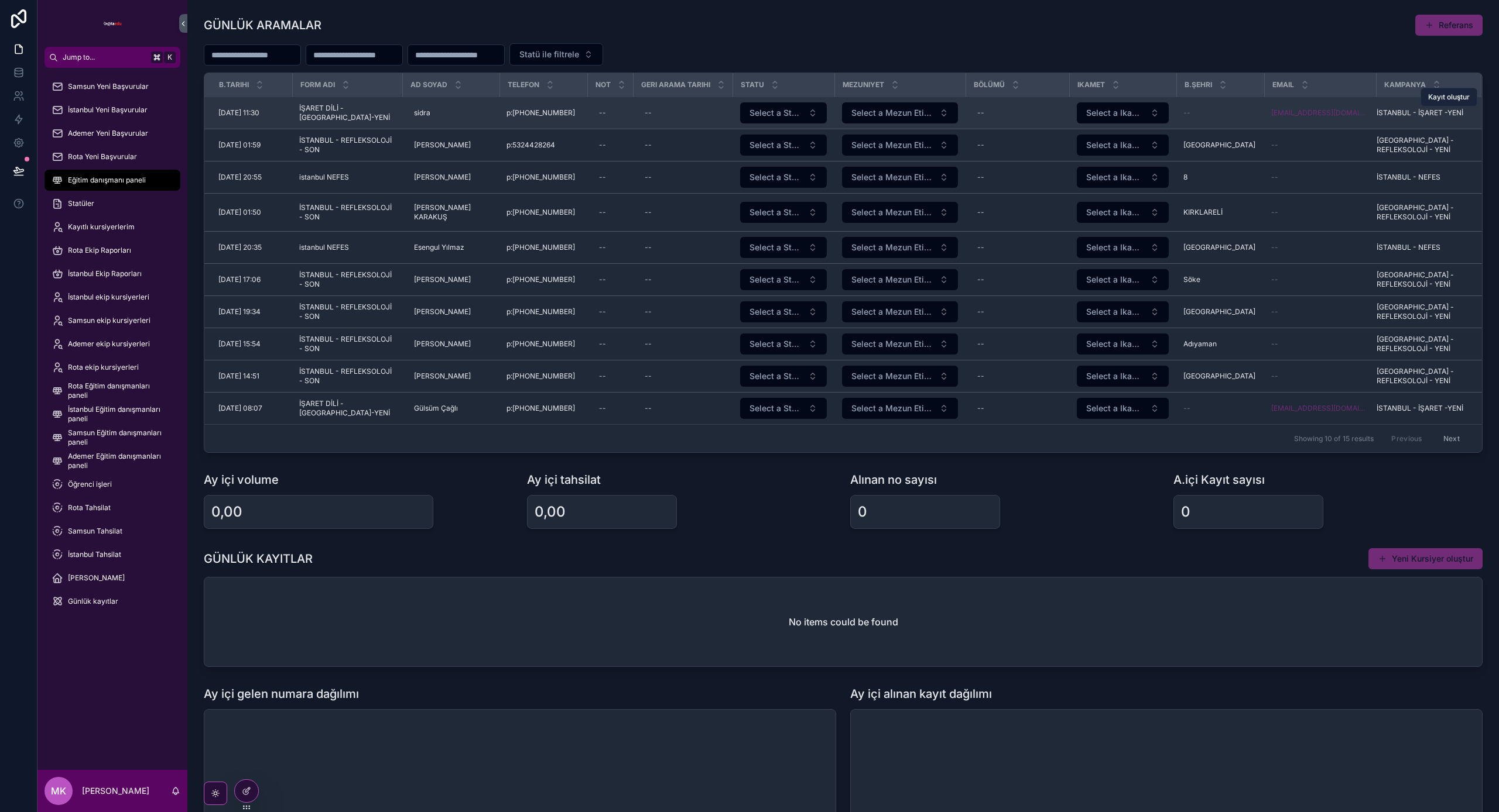
click at [1459, 97] on span "Kayıt oluştur" at bounding box center [1449, 97] width 42 height 10
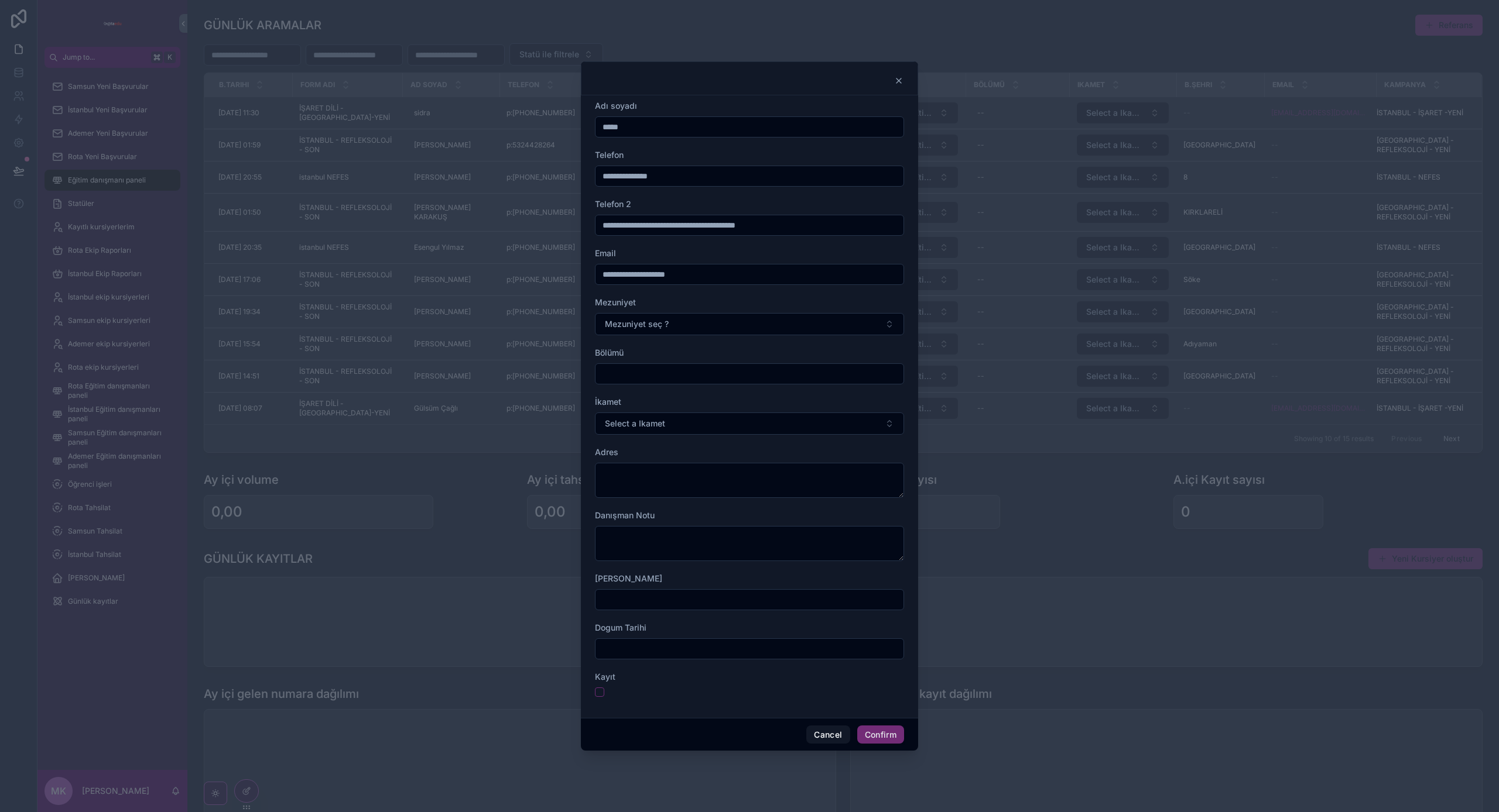
drag, startPoint x: 700, startPoint y: 129, endPoint x: 374, endPoint y: 114, distance: 326.3
click at [392, 116] on div "**********" at bounding box center [749, 406] width 1499 height 812
drag, startPoint x: 721, startPoint y: 154, endPoint x: 694, endPoint y: 154, distance: 27.0
click at [721, 154] on div "Telefon" at bounding box center [749, 155] width 310 height 12
click at [903, 81] on icon at bounding box center [898, 81] width 10 height 10
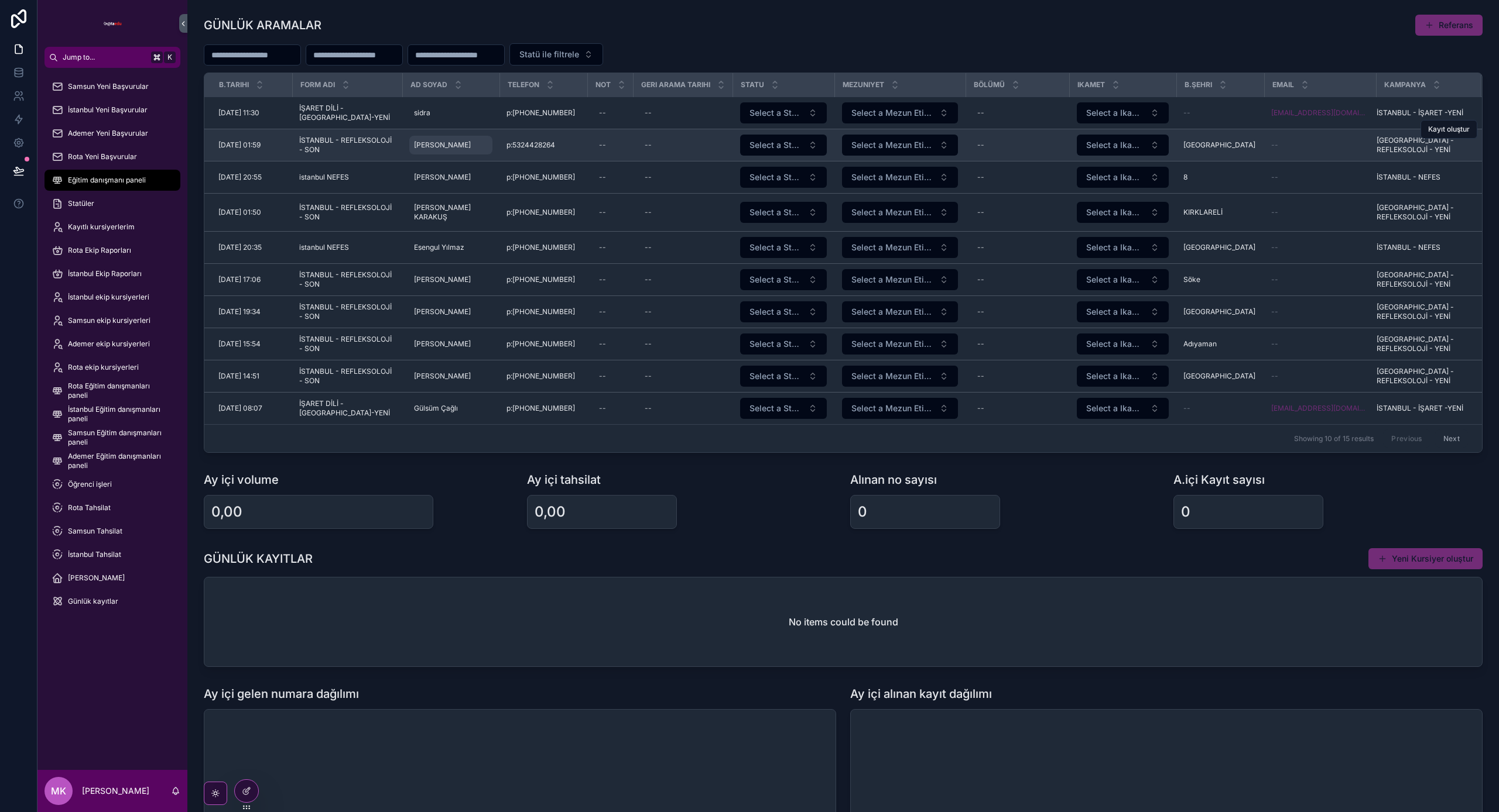
click at [438, 142] on span "[PERSON_NAME]" at bounding box center [443, 145] width 57 height 10
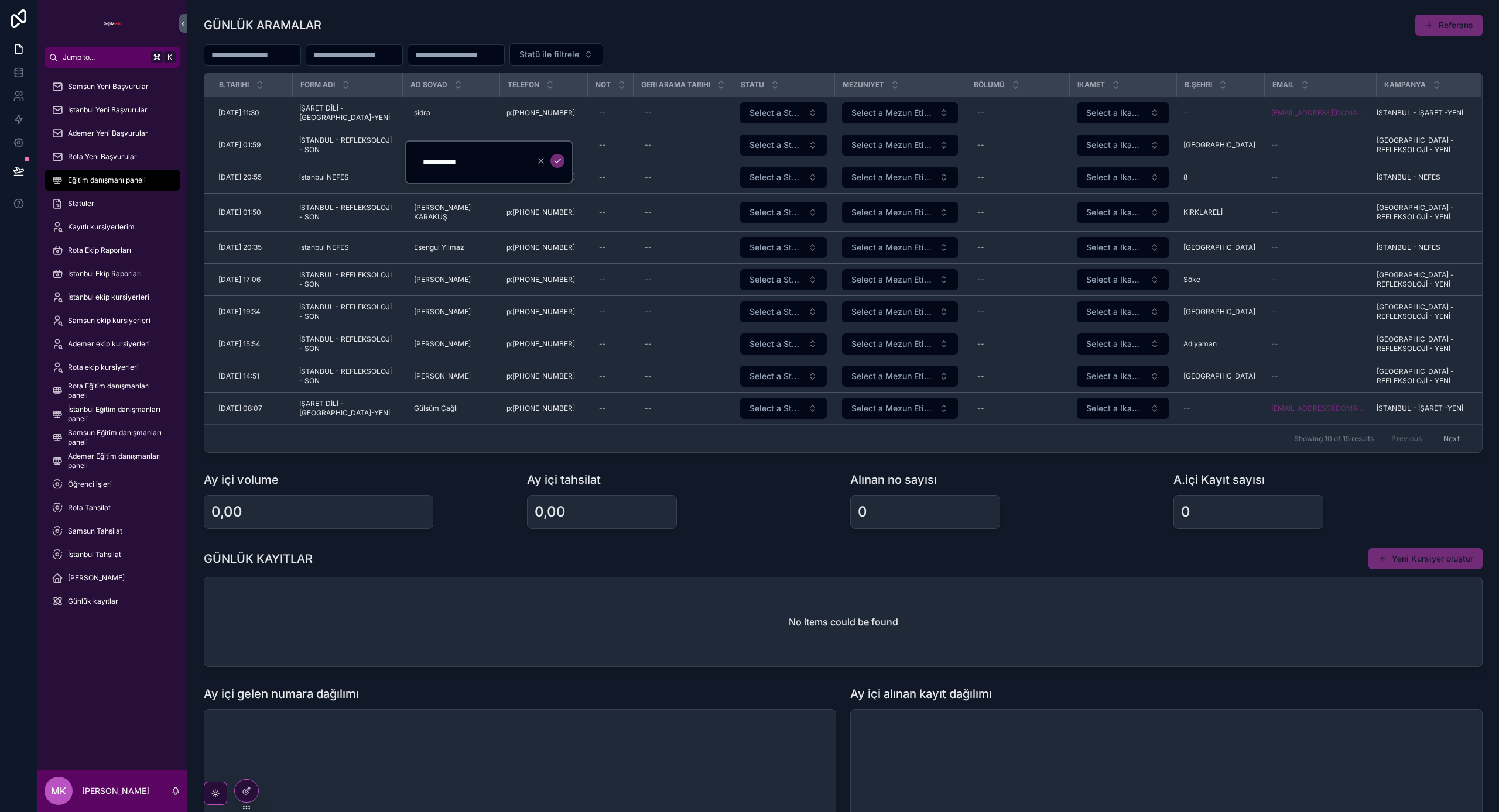
drag, startPoint x: 1098, startPoint y: 30, endPoint x: 1251, endPoint y: 41, distance: 153.4
click at [1099, 30] on div "GÜNLÜK ARAMALAR Referans" at bounding box center [843, 25] width 1279 height 23
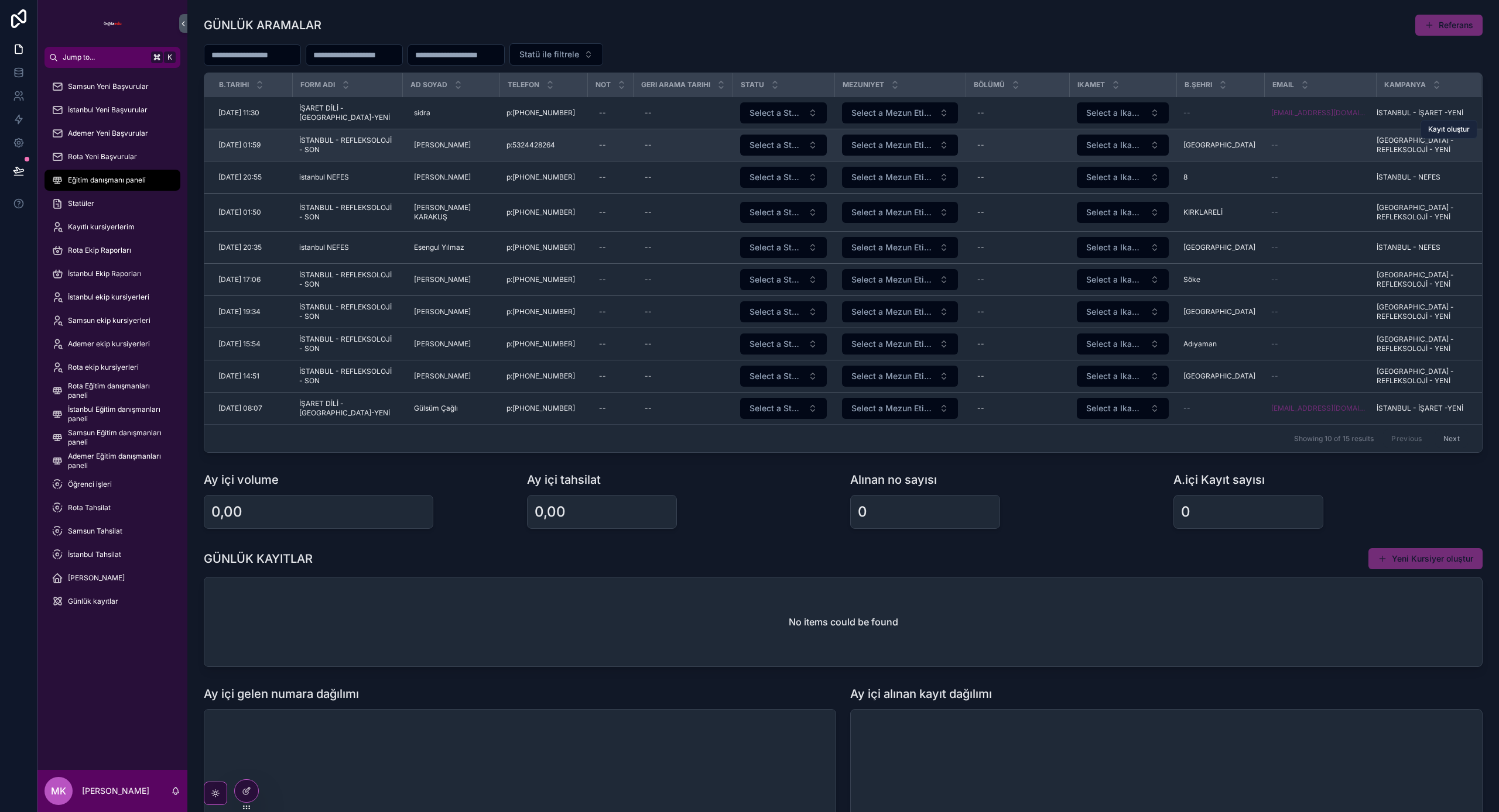
click at [1466, 134] on button "Kayıt oluştur" at bounding box center [1450, 129] width 57 height 19
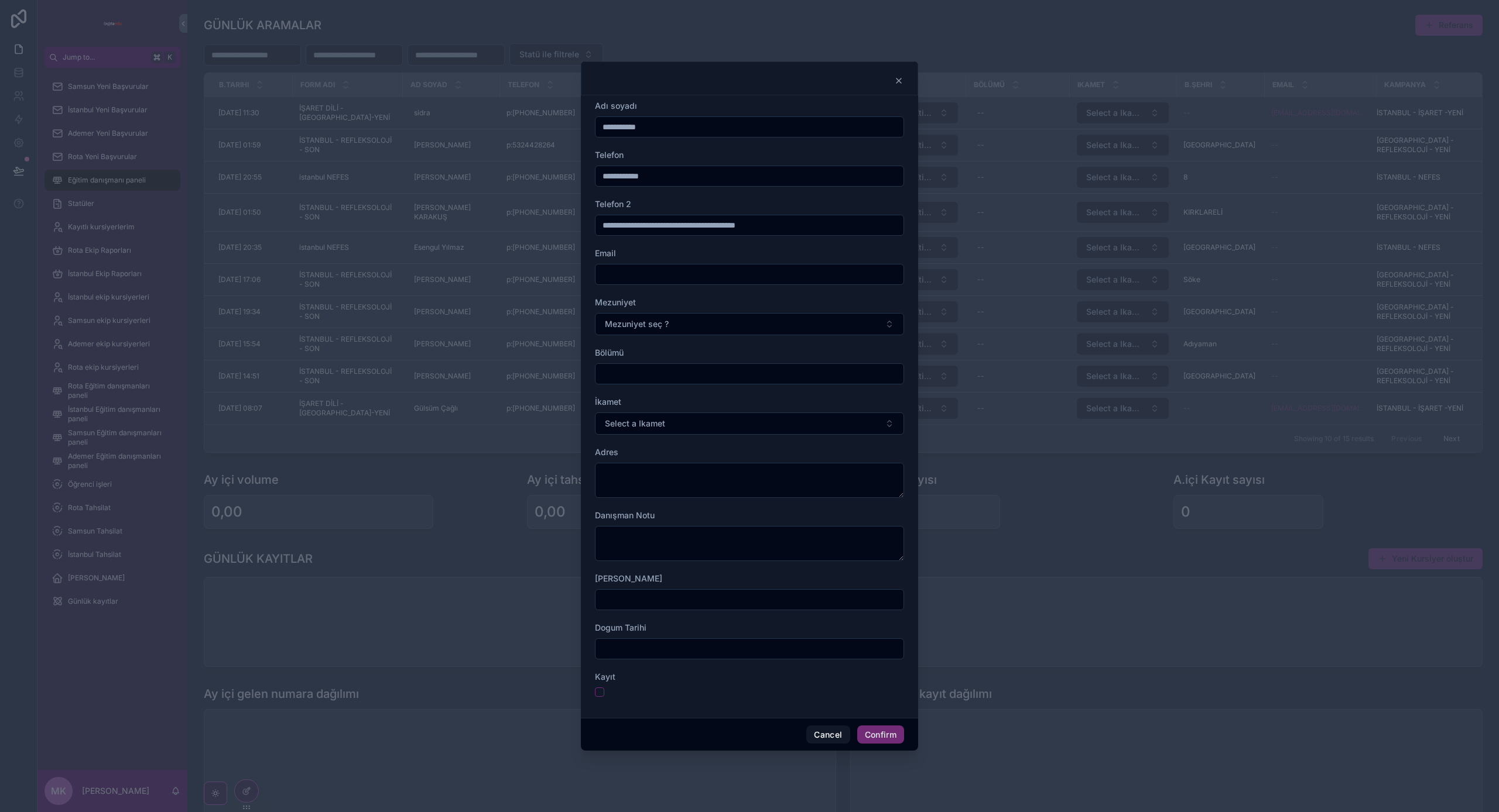
type input "**********"
drag, startPoint x: 726, startPoint y: 216, endPoint x: 681, endPoint y: 212, distance: 45.2
click at [681, 212] on div "Telefon 2" at bounding box center [749, 217] width 310 height 37
click at [730, 270] on input "text" at bounding box center [749, 274] width 308 height 16
drag, startPoint x: 874, startPoint y: 305, endPoint x: 816, endPoint y: 315, distance: 58.9
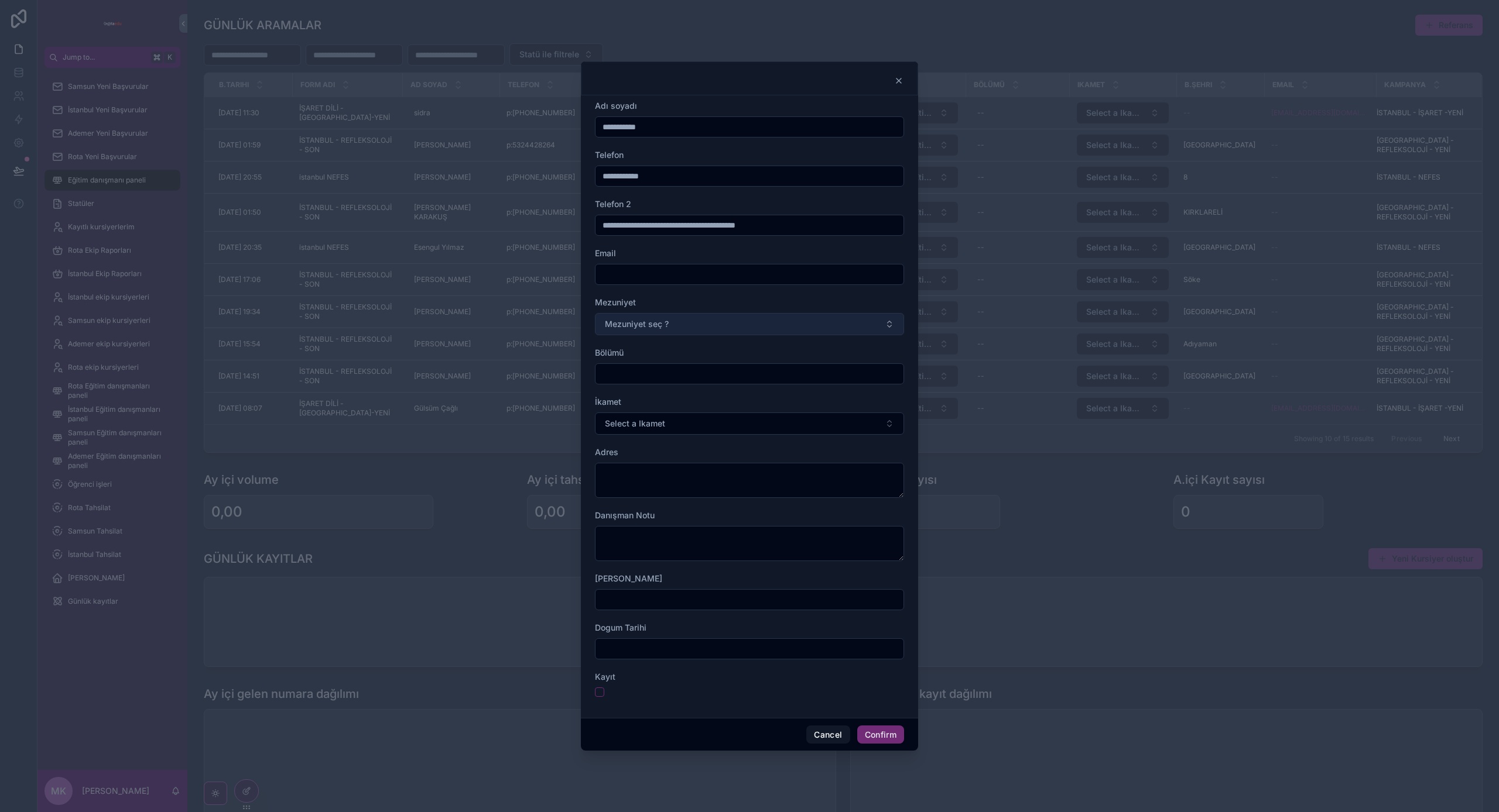
click at [874, 305] on div "Mezuniyet" at bounding box center [749, 302] width 310 height 12
click at [720, 318] on button "Mezuniyet seç ?" at bounding box center [749, 324] width 310 height 23
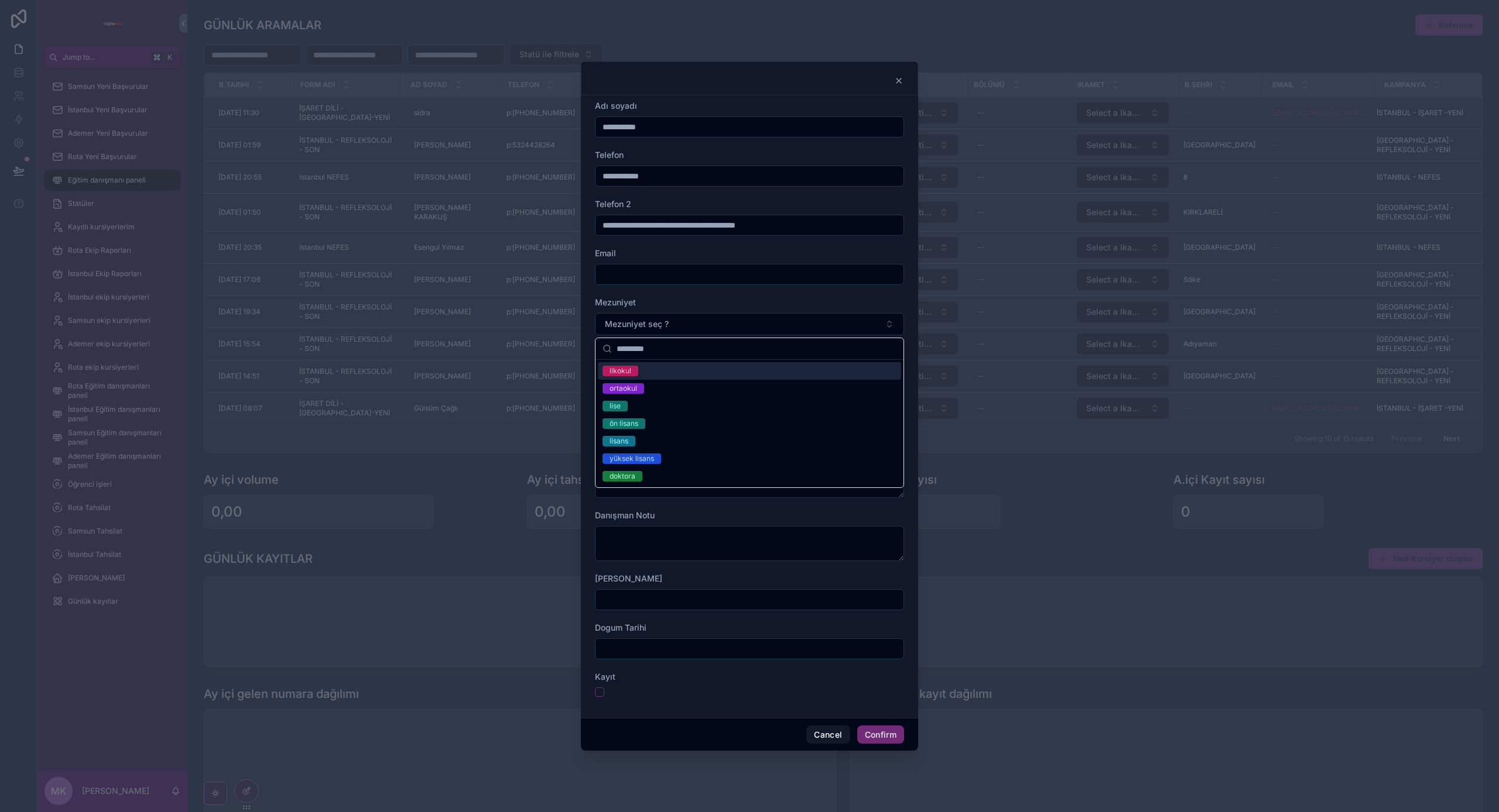
click at [725, 374] on div "ilkokul" at bounding box center [750, 371] width 303 height 17
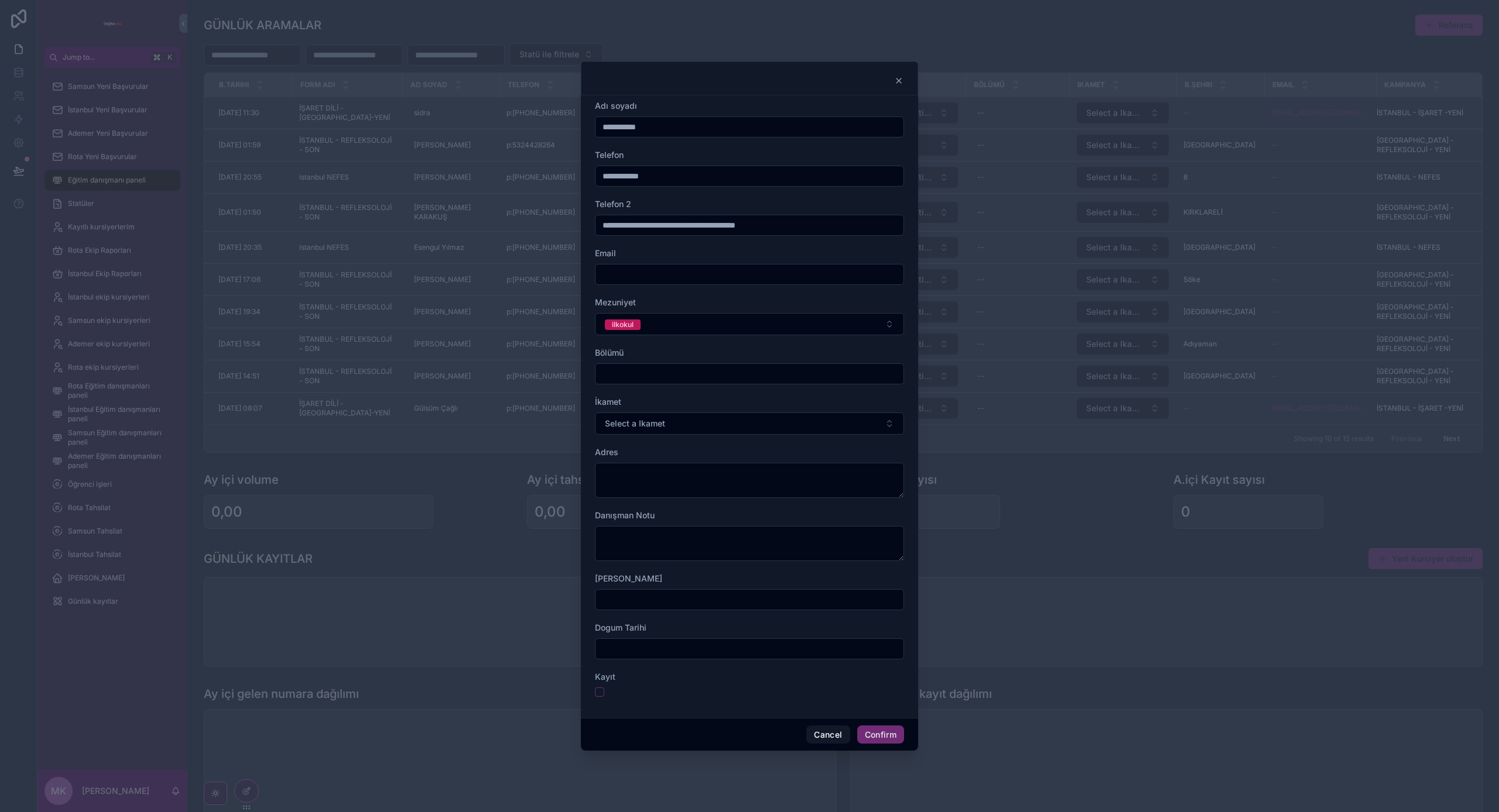
drag, startPoint x: 647, startPoint y: 375, endPoint x: 664, endPoint y: 372, distance: 17.3
click at [647, 375] on input "text" at bounding box center [749, 374] width 308 height 16
click at [655, 380] on input "text" at bounding box center [749, 374] width 308 height 16
click at [750, 328] on button "ilkokul" at bounding box center [749, 324] width 310 height 23
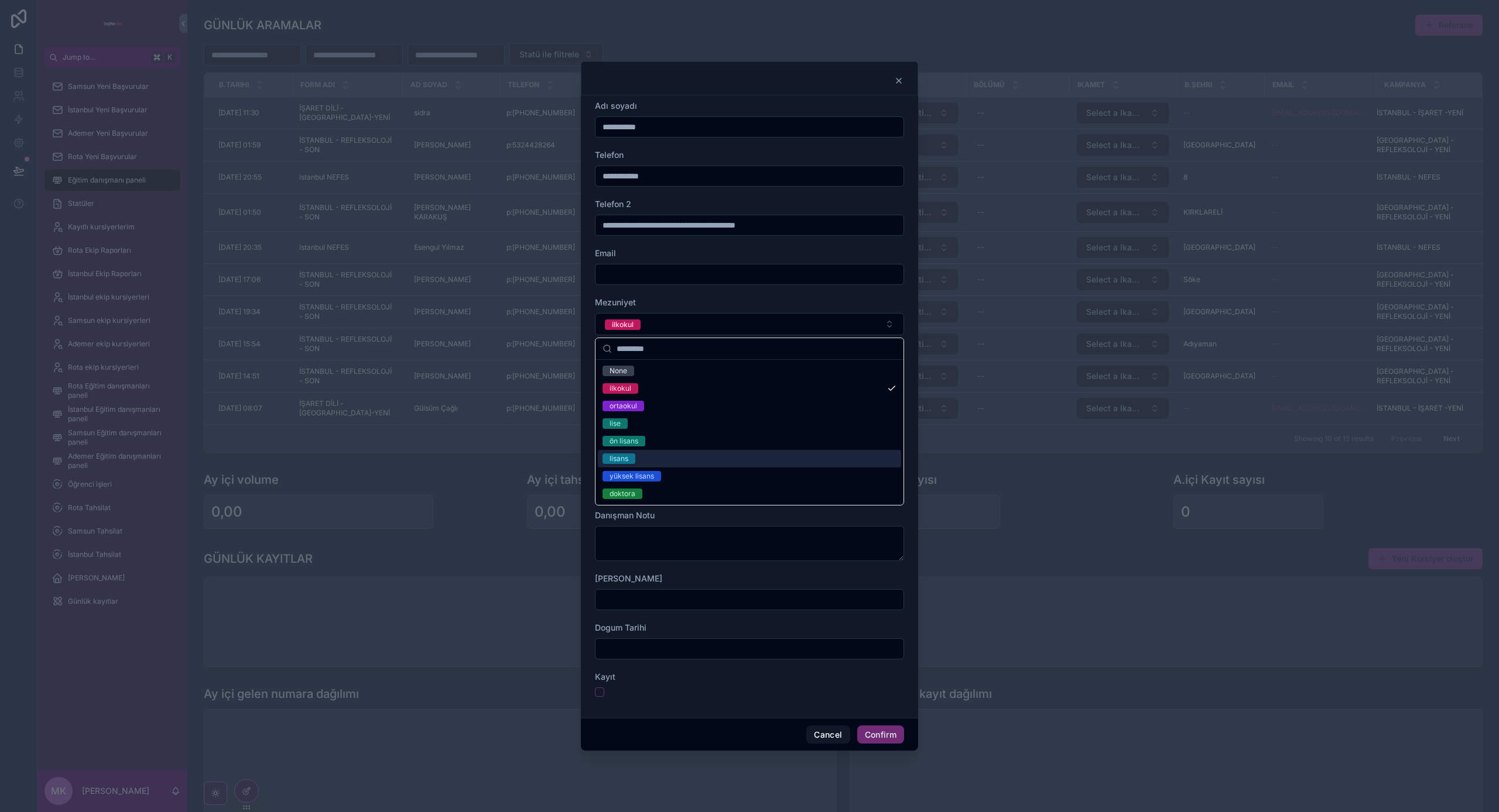
click at [773, 461] on div "lisans" at bounding box center [750, 458] width 303 height 17
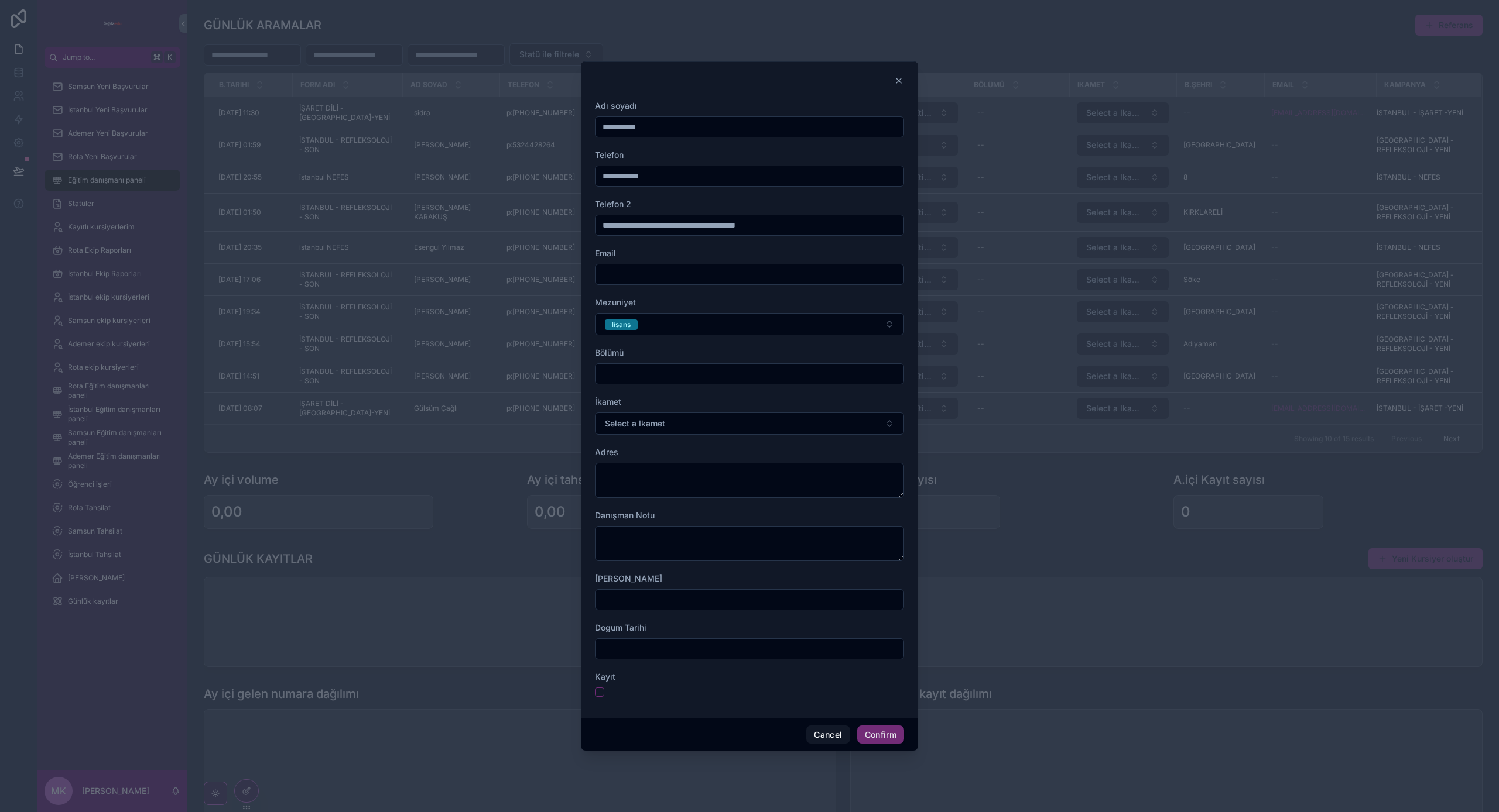
click at [666, 378] on input "text" at bounding box center [749, 374] width 308 height 16
type input "*********"
click at [658, 423] on span "Select a Ikamet" at bounding box center [635, 424] width 61 height 12
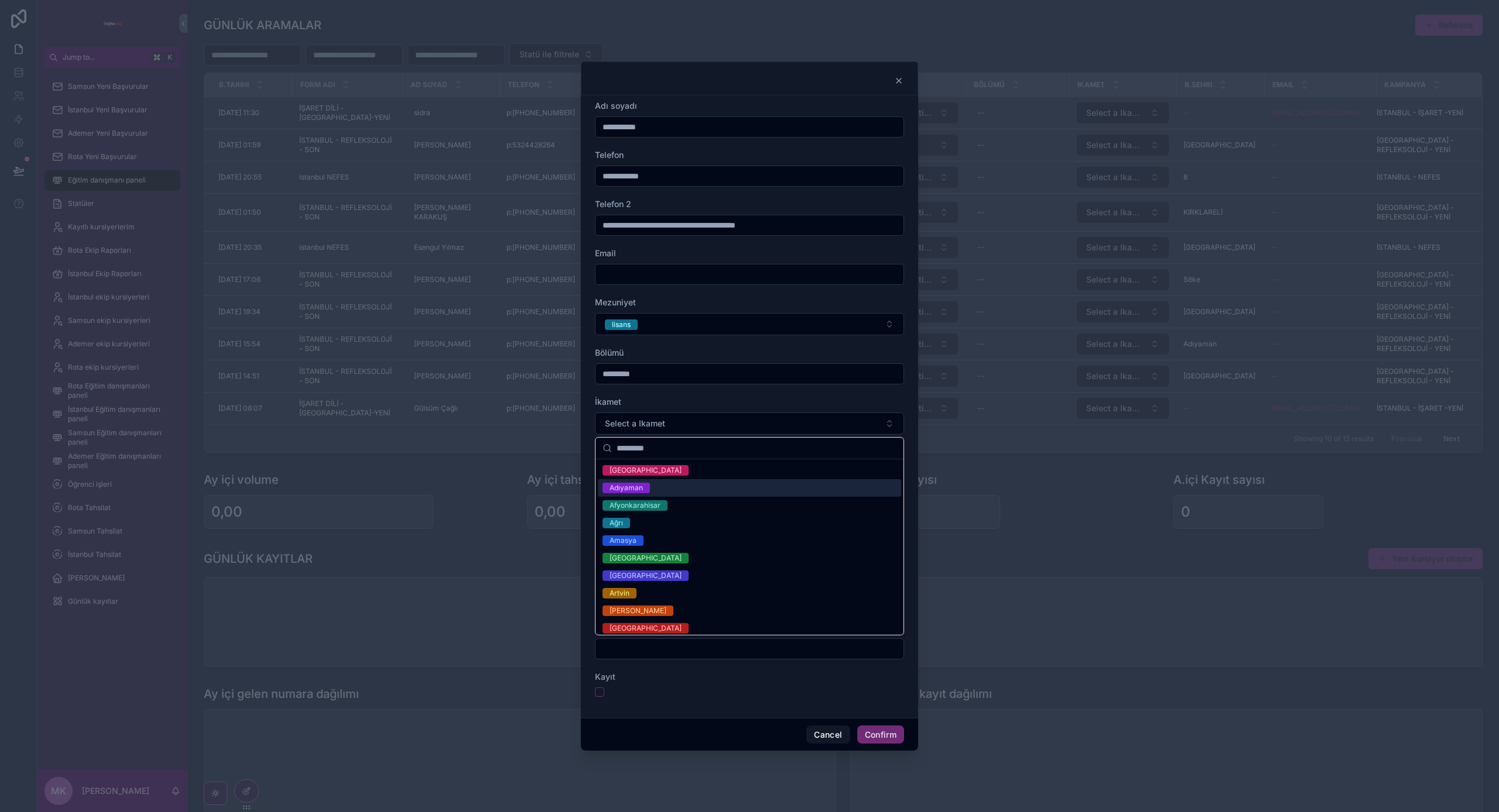
click at [677, 481] on div "Adıyaman" at bounding box center [750, 488] width 303 height 17
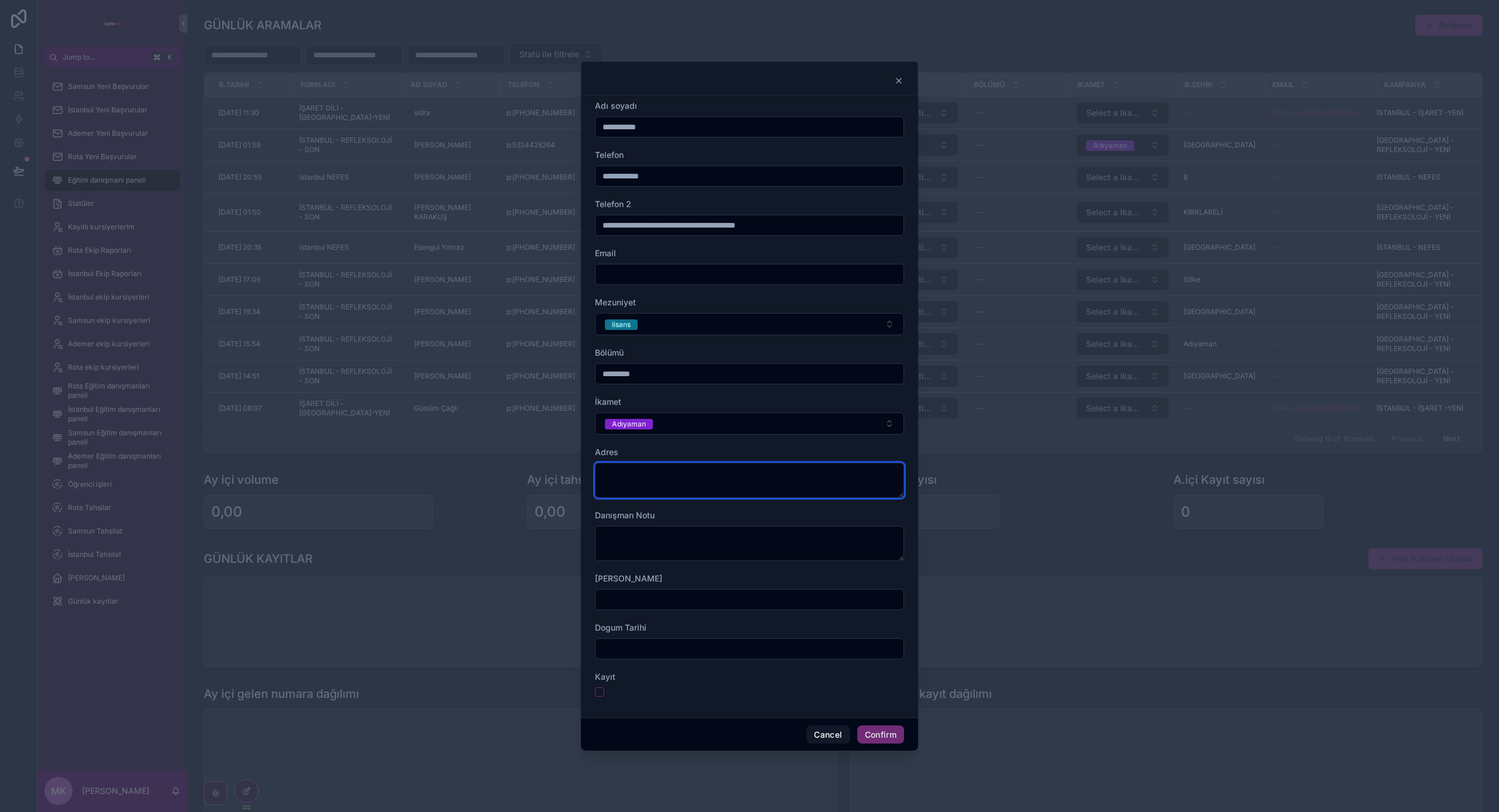
click at [671, 473] on textarea at bounding box center [749, 480] width 310 height 36
click at [657, 476] on textarea at bounding box center [749, 480] width 310 height 36
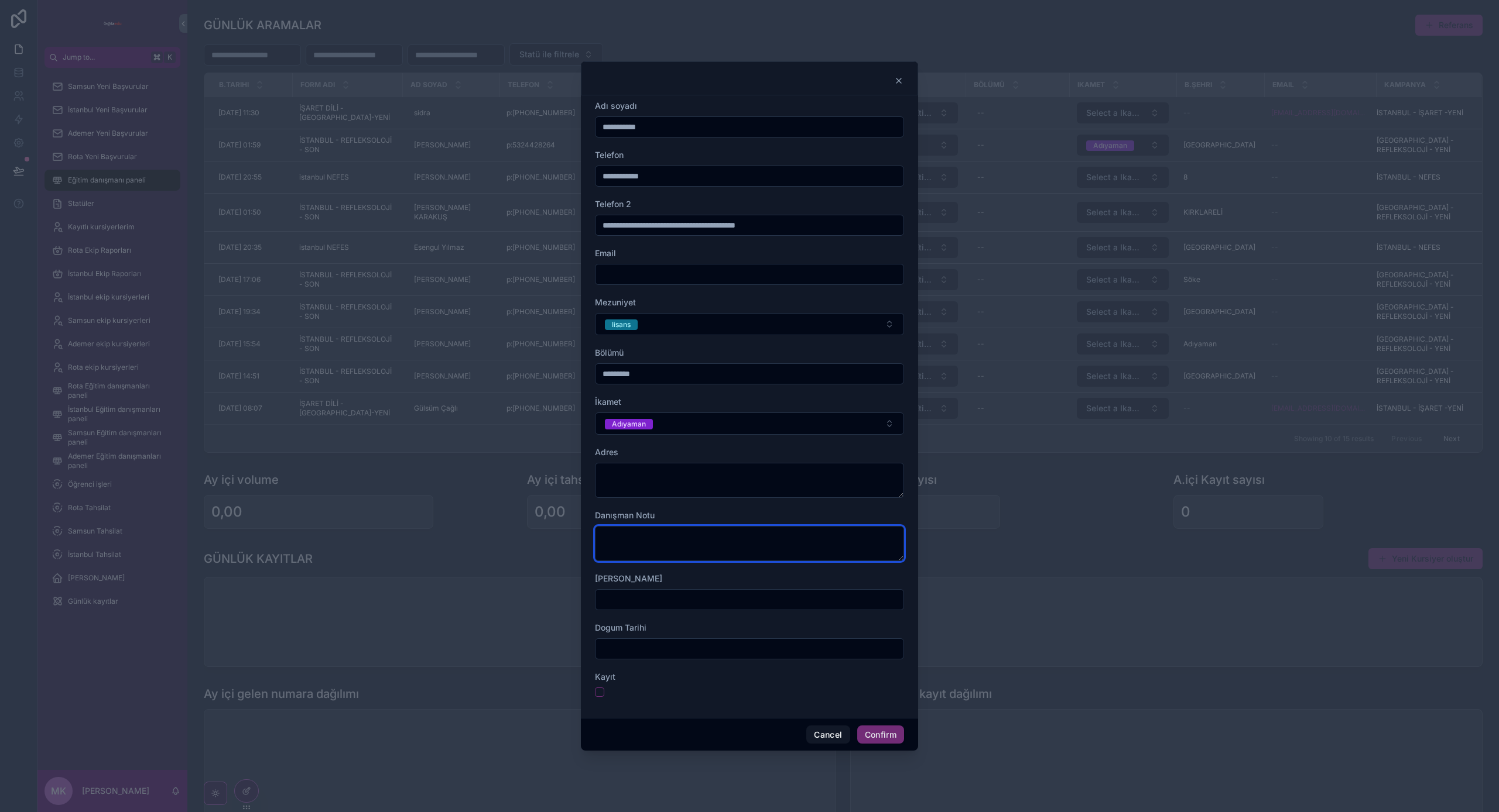
click at [643, 529] on textarea at bounding box center [749, 543] width 310 height 36
click at [626, 605] on input "text" at bounding box center [749, 600] width 308 height 16
click at [673, 651] on input "text" at bounding box center [749, 649] width 308 height 16
click at [837, 529] on textarea at bounding box center [749, 543] width 310 height 36
drag, startPoint x: 643, startPoint y: 590, endPoint x: 636, endPoint y: 601, distance: 13.0
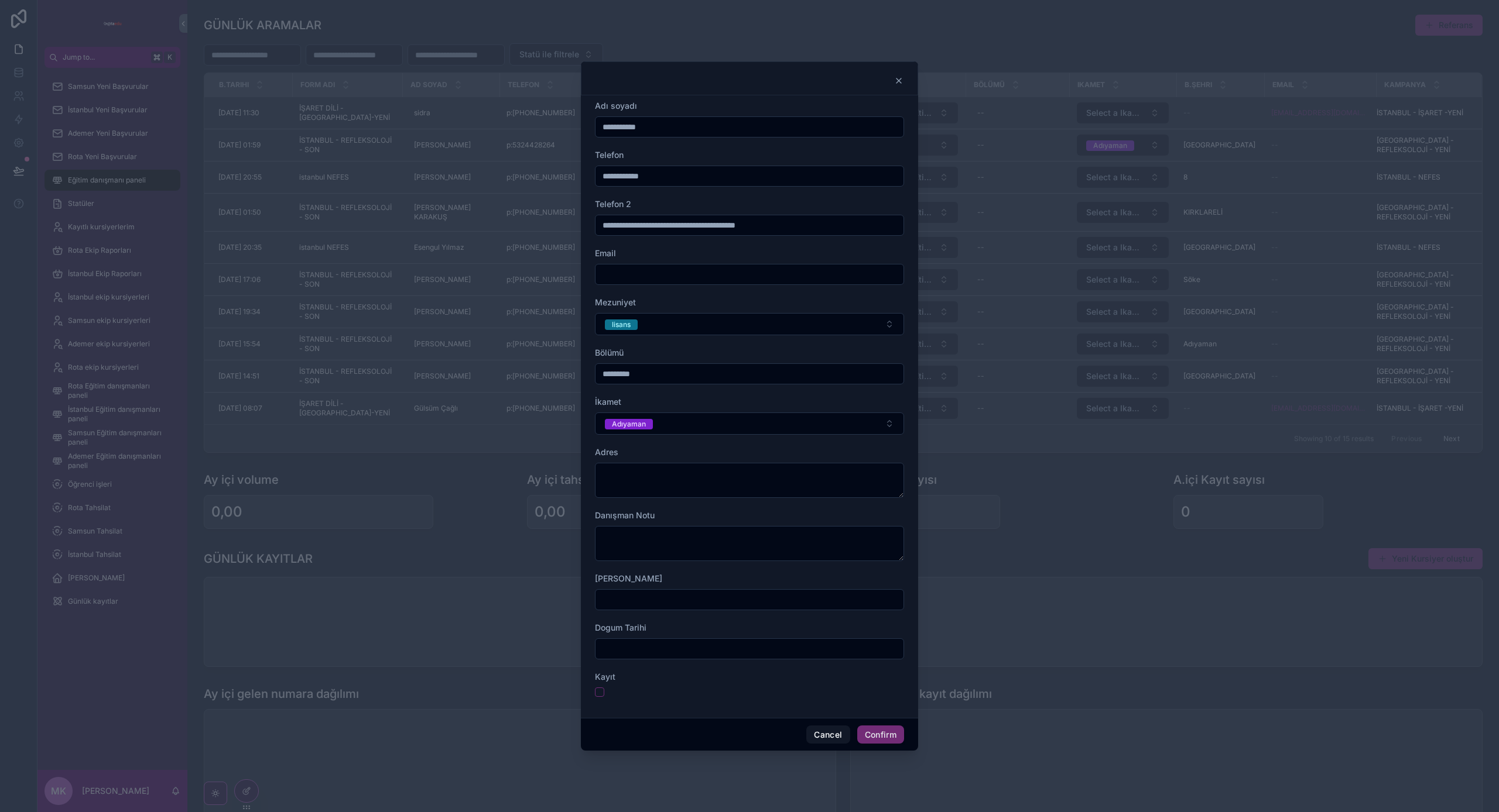
click at [643, 590] on div at bounding box center [749, 600] width 310 height 21
click at [636, 601] on input "text" at bounding box center [749, 600] width 308 height 16
click at [607, 717] on div "**********" at bounding box center [749, 406] width 337 height 623
drag, startPoint x: 625, startPoint y: 689, endPoint x: 599, endPoint y: 691, distance: 26.1
click at [622, 689] on div at bounding box center [749, 692] width 310 height 10
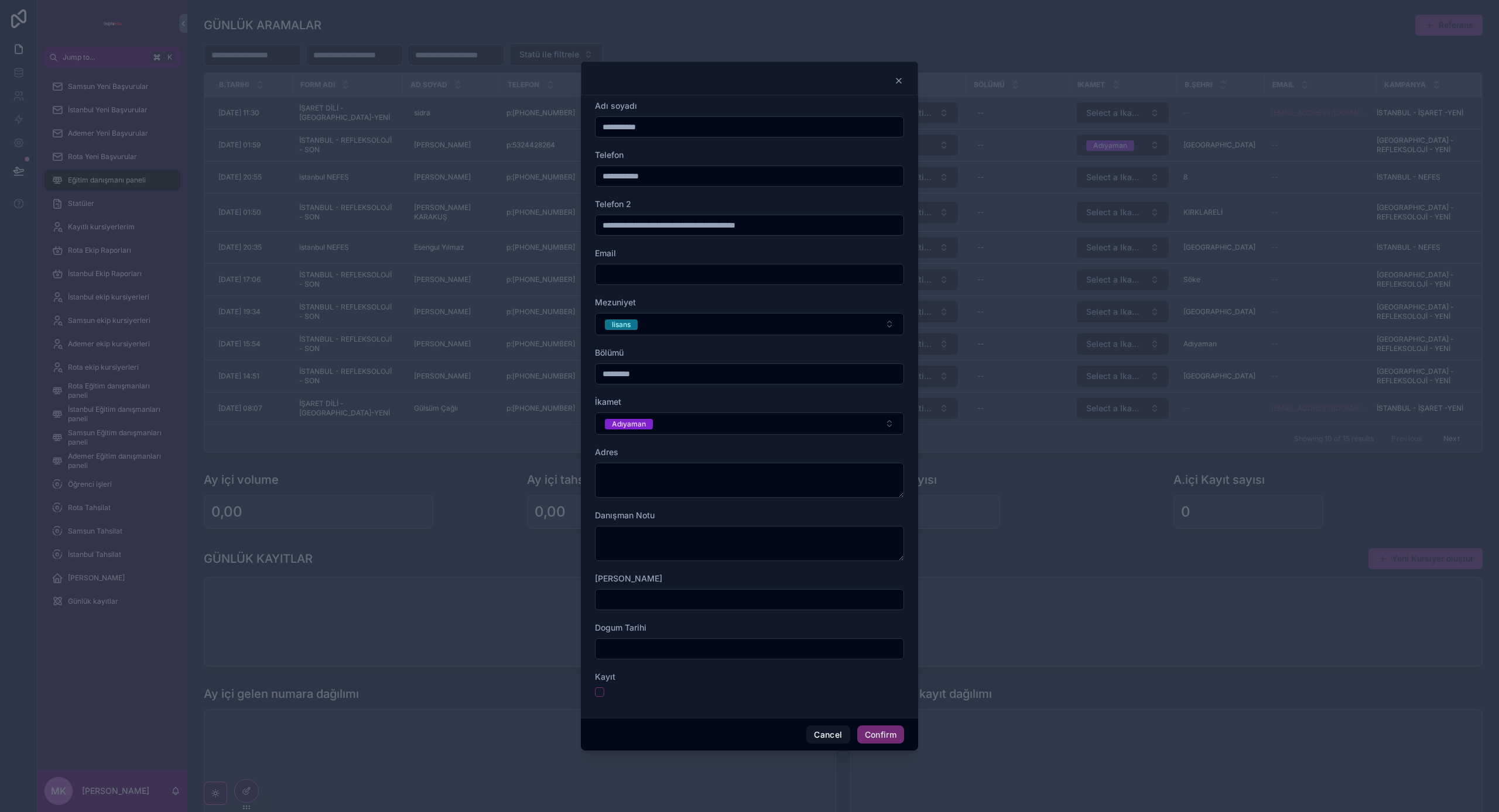
click at [599, 691] on button "button" at bounding box center [599, 692] width 10 height 10
click at [888, 729] on button "Confirm" at bounding box center [881, 736] width 47 height 19
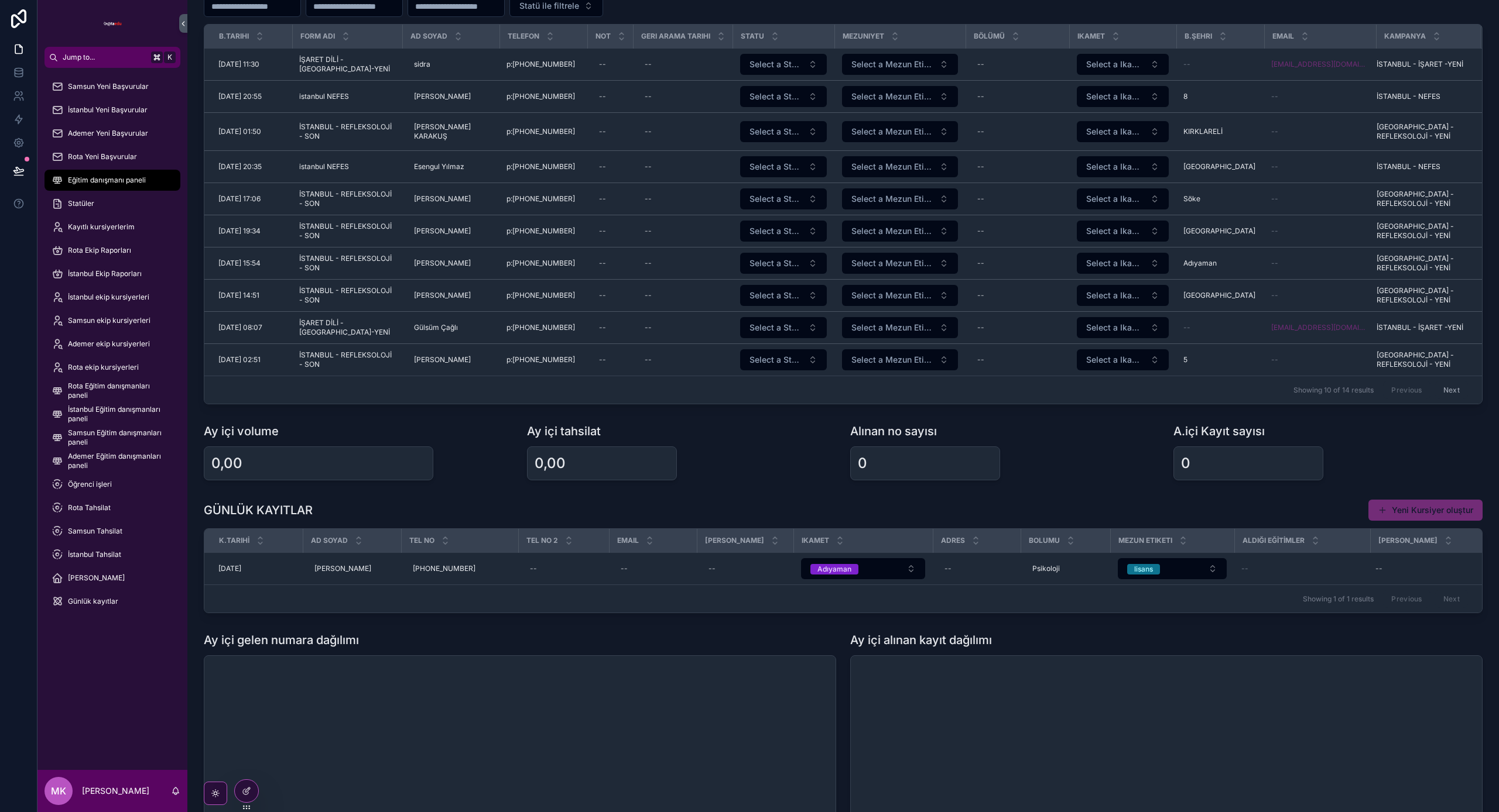
scroll to position [55, 0]
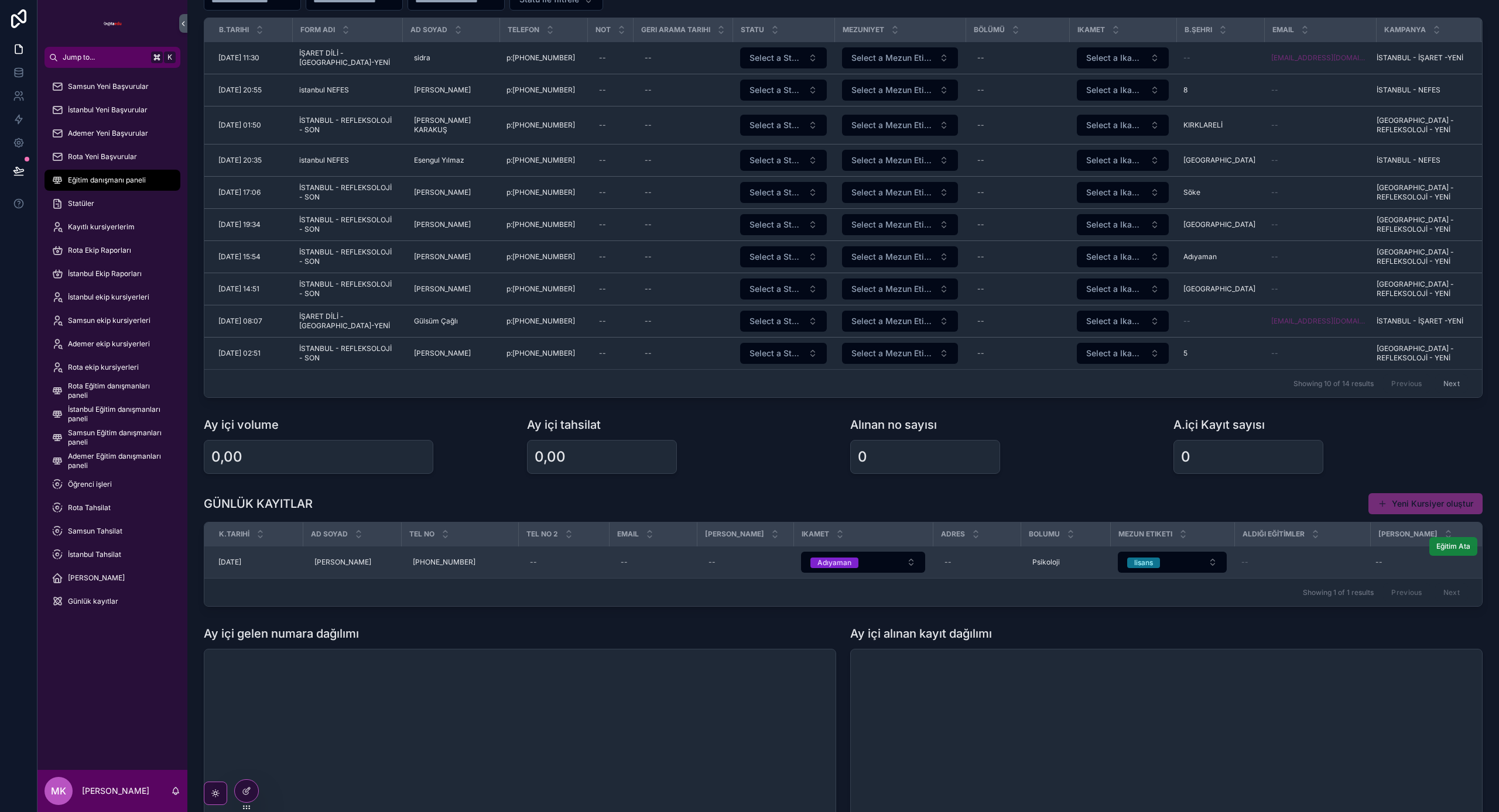
click at [1461, 554] on button "Eğitim Ata" at bounding box center [1453, 547] width 48 height 19
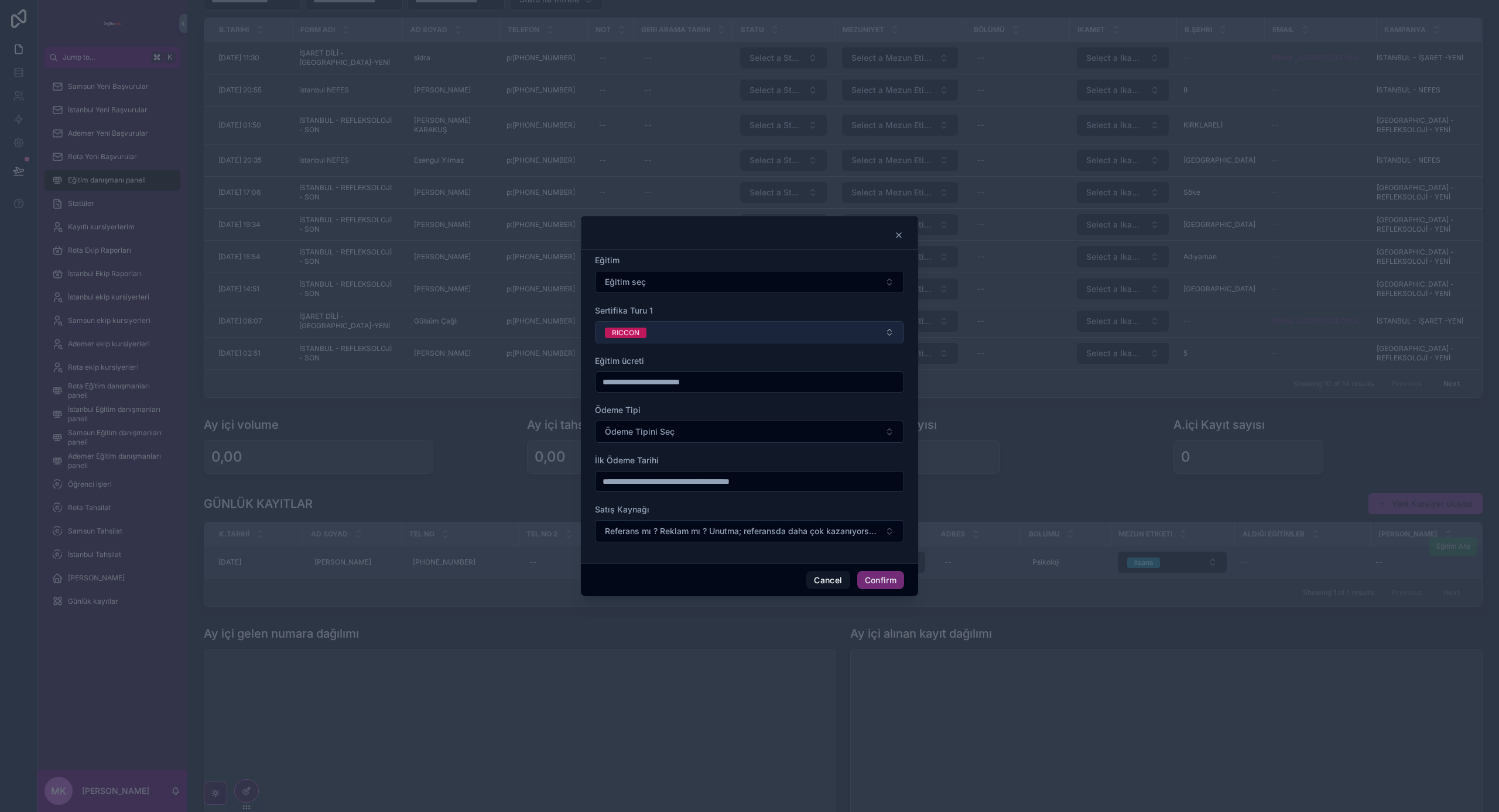
scroll to position [0, 0]
click at [818, 577] on button "Cancel" at bounding box center [828, 581] width 43 height 19
